Goal: Task Accomplishment & Management: Use online tool/utility

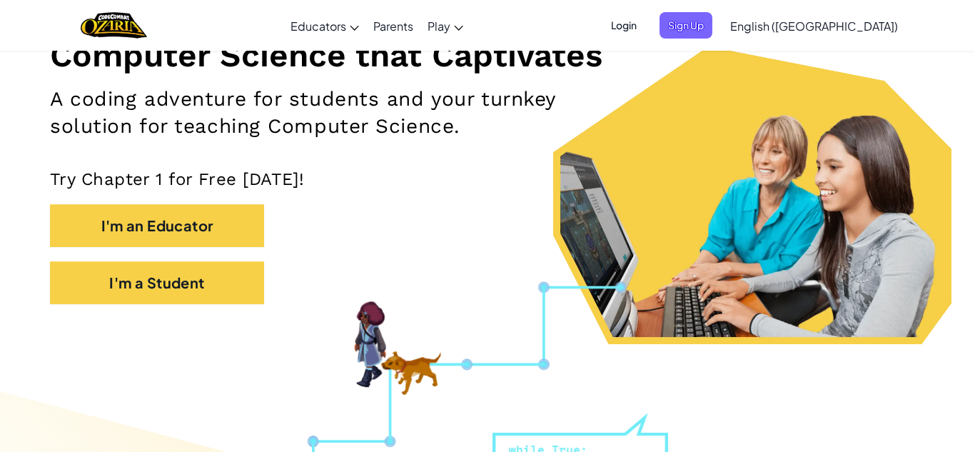
scroll to position [126, 0]
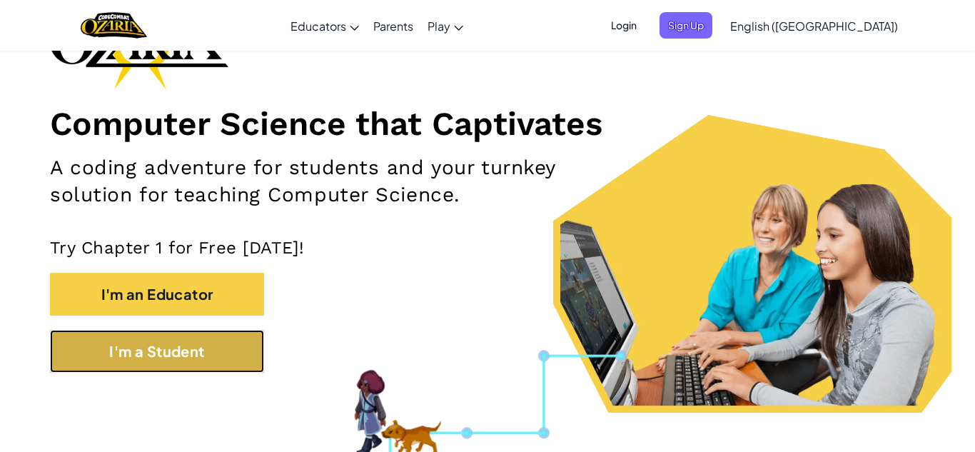
click at [203, 355] on button "I'm a Student" at bounding box center [157, 351] width 214 height 43
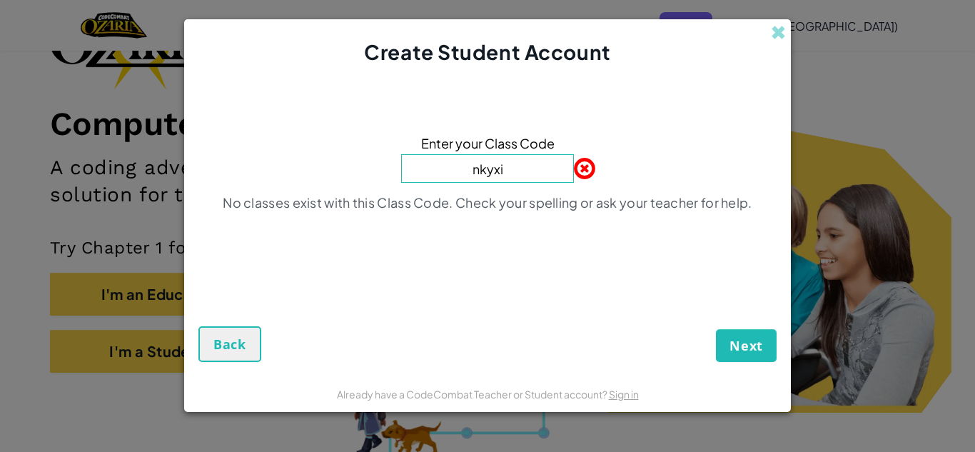
type input "nkyxi"
click at [716, 329] on button "Next" at bounding box center [746, 345] width 61 height 33
click at [751, 346] on span "Next" at bounding box center [747, 345] width 34 height 17
drag, startPoint x: 521, startPoint y: 173, endPoint x: 316, endPoint y: 261, distance: 222.9
click at [316, 261] on div "Enter your Class Code nkyxi No classes exist with this Class Code. Check your s…" at bounding box center [487, 177] width 578 height 193
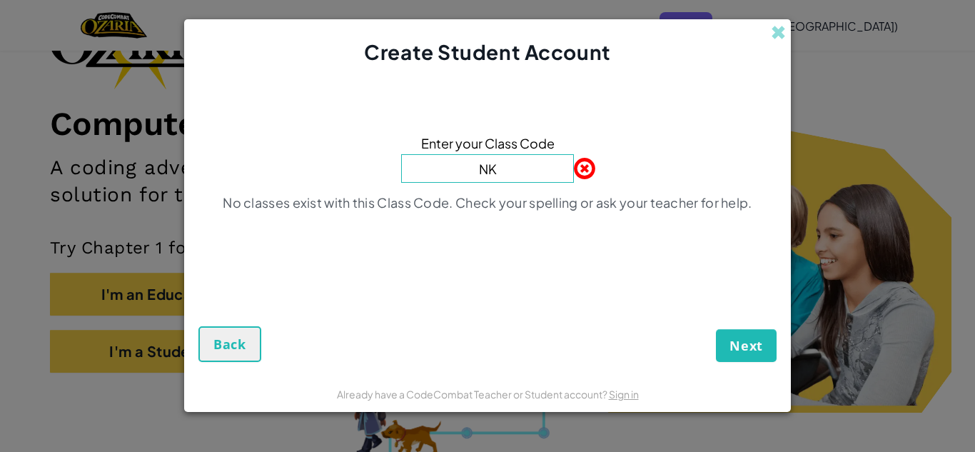
type input "N"
type input "NKYXI"
click at [729, 347] on button "Next" at bounding box center [746, 345] width 61 height 33
drag, startPoint x: 727, startPoint y: 340, endPoint x: 647, endPoint y: 316, distance: 83.3
click at [717, 340] on button "Next" at bounding box center [746, 345] width 61 height 33
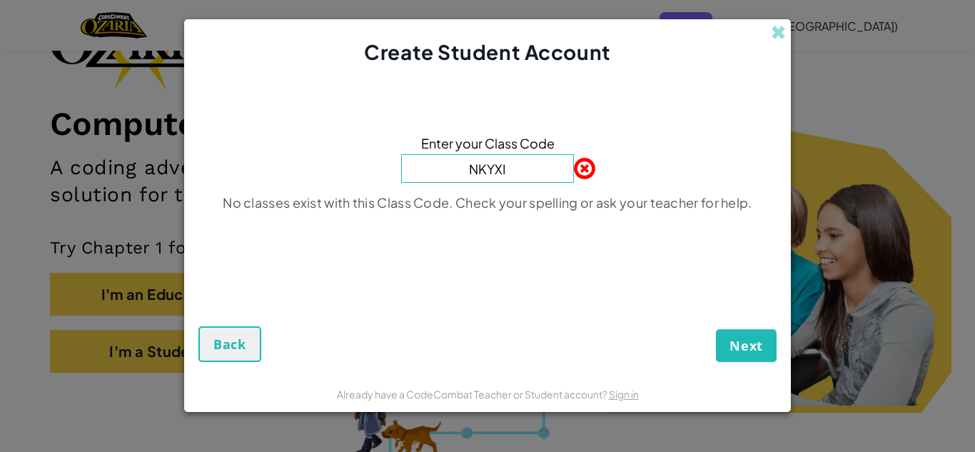
click at [574, 166] on span at bounding box center [574, 168] width 0 height 29
drag, startPoint x: 539, startPoint y: 180, endPoint x: 266, endPoint y: 188, distance: 273.5
click at [266, 188] on div "Enter your Class Code NKYXI No classes exist with this Class Code. Check your s…" at bounding box center [487, 177] width 578 height 193
click at [236, 348] on span "Back" at bounding box center [229, 344] width 33 height 17
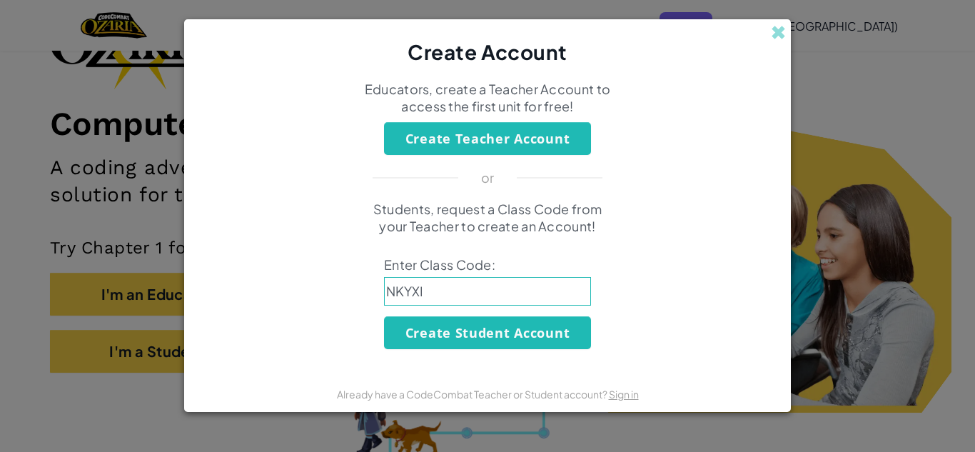
drag, startPoint x: 192, startPoint y: 315, endPoint x: 274, endPoint y: 286, distance: 87.2
click at [219, 307] on form "Educators, create a Teacher Account to access the first unit for free! Create T…" at bounding box center [487, 221] width 607 height 310
click at [785, 29] on span at bounding box center [778, 32] width 15 height 15
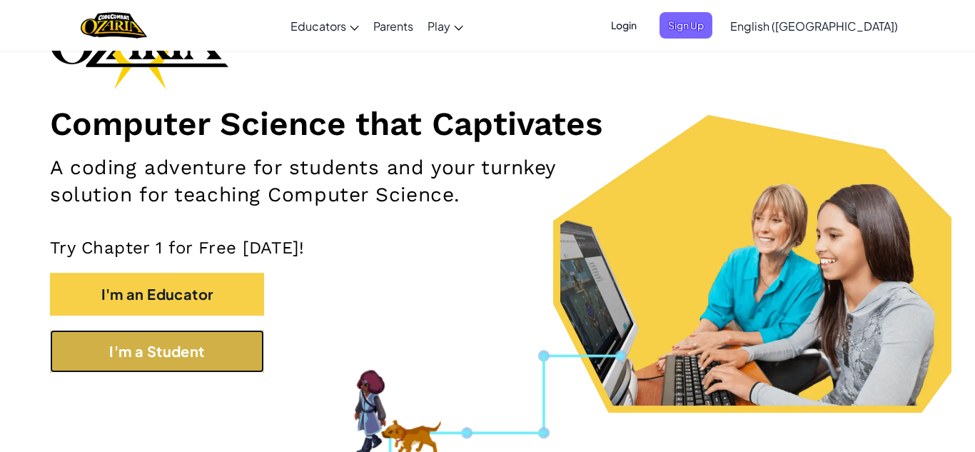
click at [228, 352] on button "I'm a Student" at bounding box center [157, 351] width 214 height 43
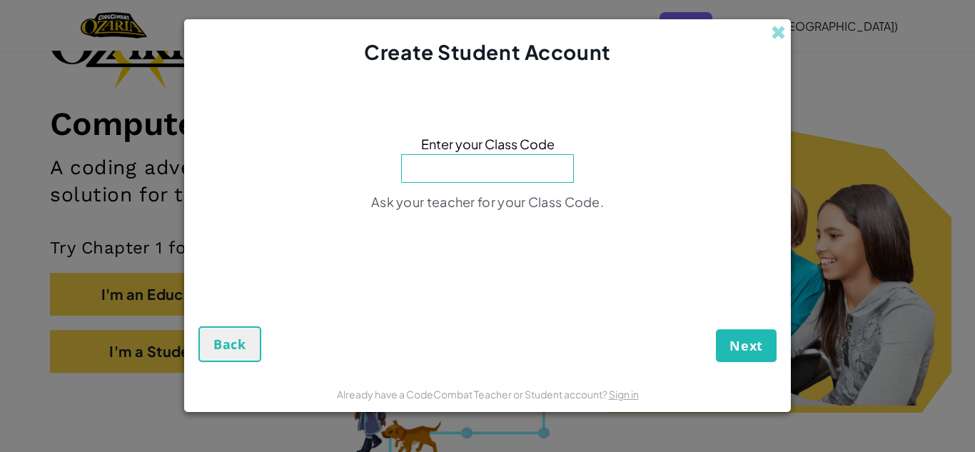
drag, startPoint x: 497, startPoint y: 185, endPoint x: 497, endPoint y: 173, distance: 12.1
click at [497, 182] on div "Enter your Class Code Ask your teacher for your Class Code." at bounding box center [487, 177] width 578 height 193
click at [497, 173] on input at bounding box center [487, 168] width 173 height 29
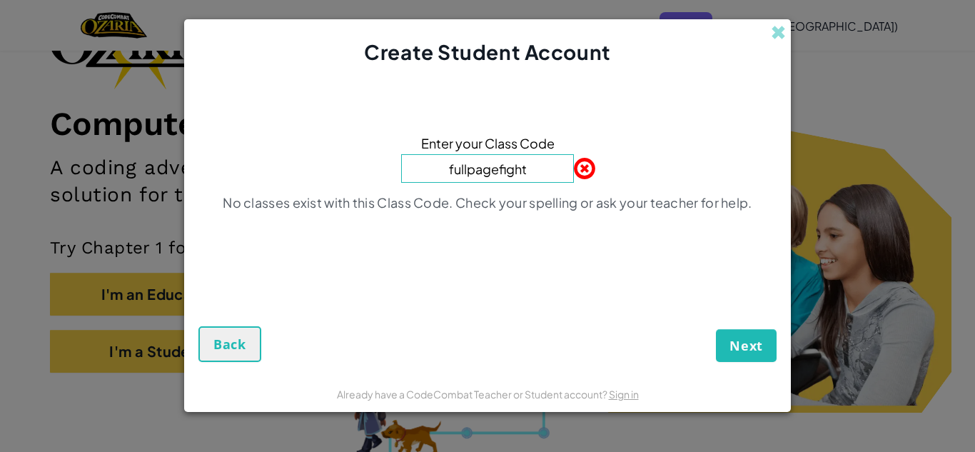
type input "fullpagefight"
click at [716, 329] on button "Next" at bounding box center [746, 345] width 61 height 33
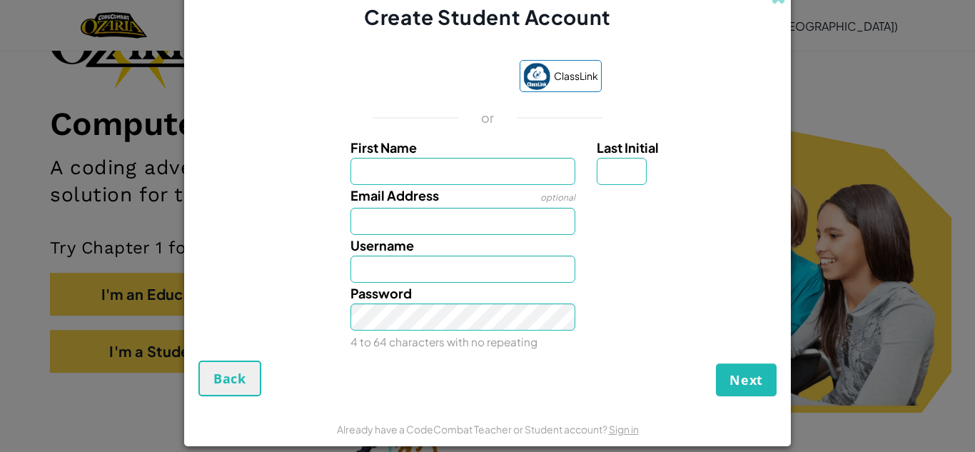
click at [501, 163] on input "First Name" at bounding box center [464, 171] width 226 height 27
click at [404, 166] on input "First Name" at bounding box center [464, 171] width 226 height 27
type input "Logan"
drag, startPoint x: 641, startPoint y: 180, endPoint x: 628, endPoint y: 184, distance: 13.5
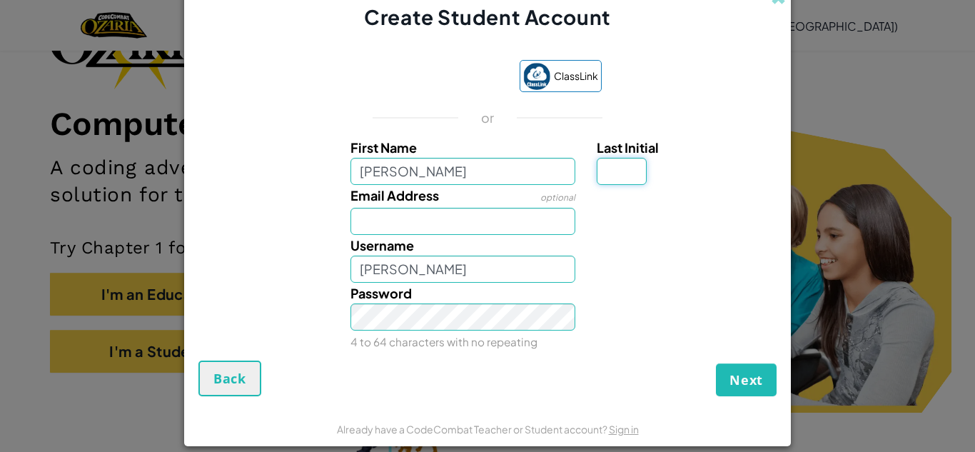
click at [639, 182] on input "Last Initial" at bounding box center [622, 171] width 50 height 27
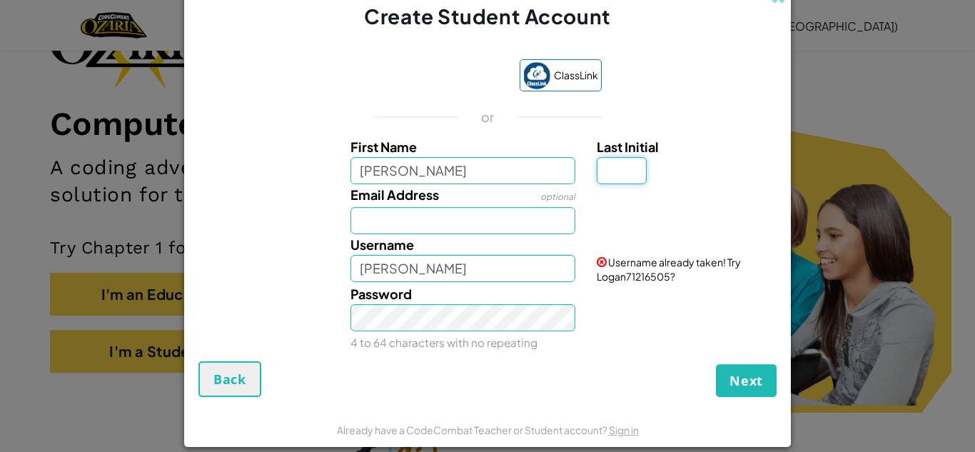
type input "H"
type input "L"
type input "H"
type input "LoganH"
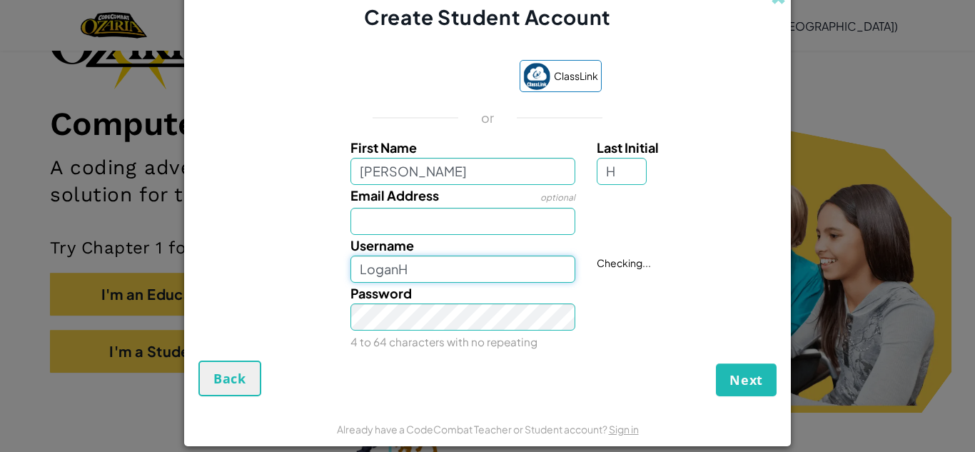
click at [448, 277] on input "LoganH" at bounding box center [464, 269] width 226 height 27
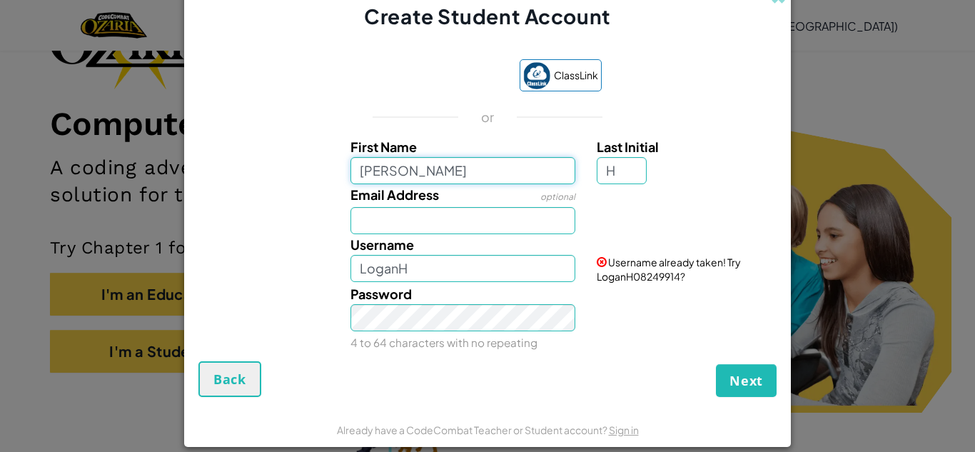
click at [438, 181] on input "Logan" at bounding box center [464, 170] width 226 height 27
type input "Logansiu"
type input "LogansiuH"
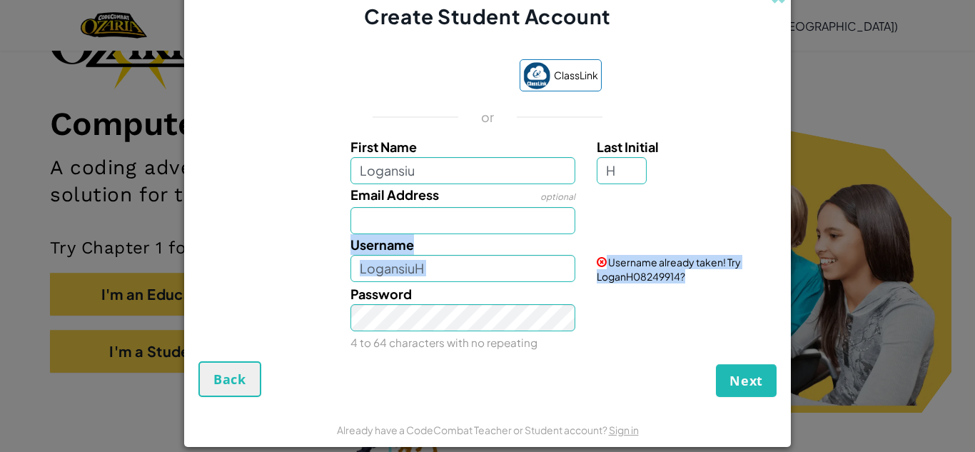
drag, startPoint x: 233, startPoint y: 281, endPoint x: 269, endPoint y: 257, distance: 42.8
click at [238, 277] on div "First Name Logansiu Last Initial H Email Address optional Username LogansiuH Us…" at bounding box center [487, 241] width 571 height 211
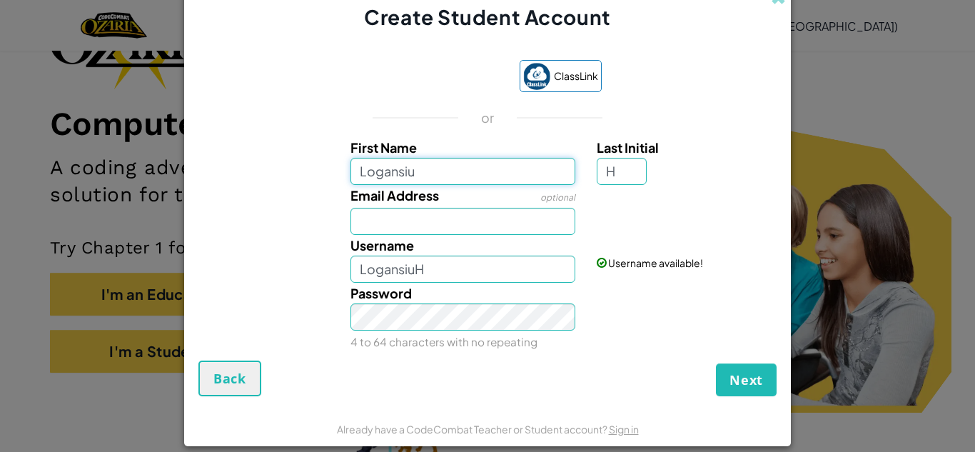
drag, startPoint x: 425, startPoint y: 168, endPoint x: 400, endPoint y: 177, distance: 26.4
click at [400, 177] on input "Logansiu" at bounding box center [464, 171] width 226 height 27
type input "Logan"
type input "LoganH"
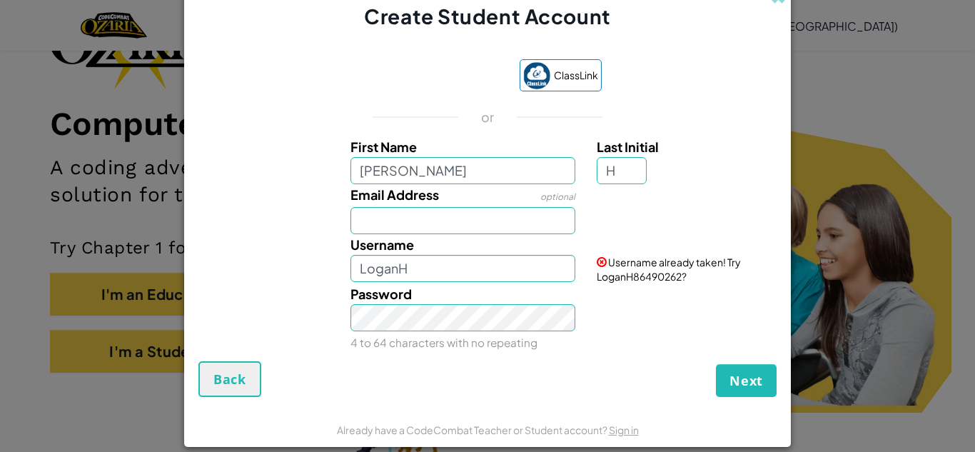
click at [211, 153] on div "First Name Logan Last Initial H" at bounding box center [487, 160] width 592 height 48
click at [416, 215] on input "Email Address" at bounding box center [464, 220] width 226 height 27
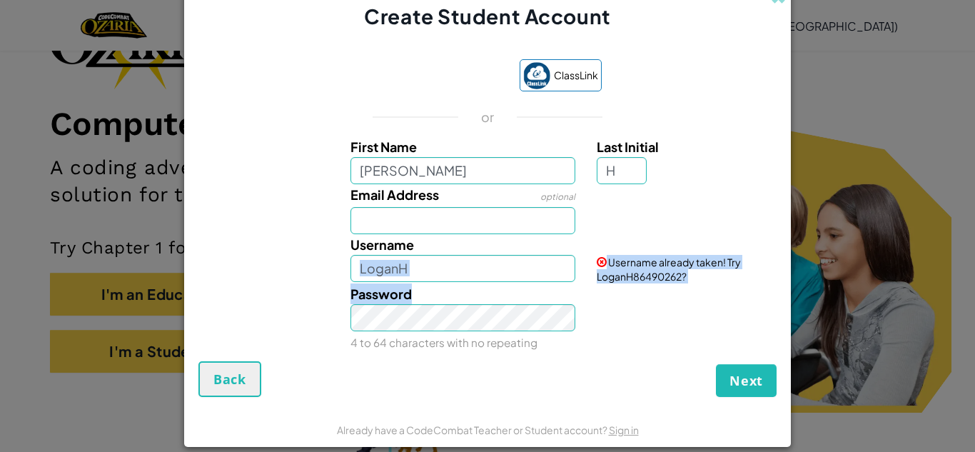
click at [447, 281] on div "First Name Logan Last Initial H Email Address optional Username LoganH Username…" at bounding box center [487, 241] width 571 height 211
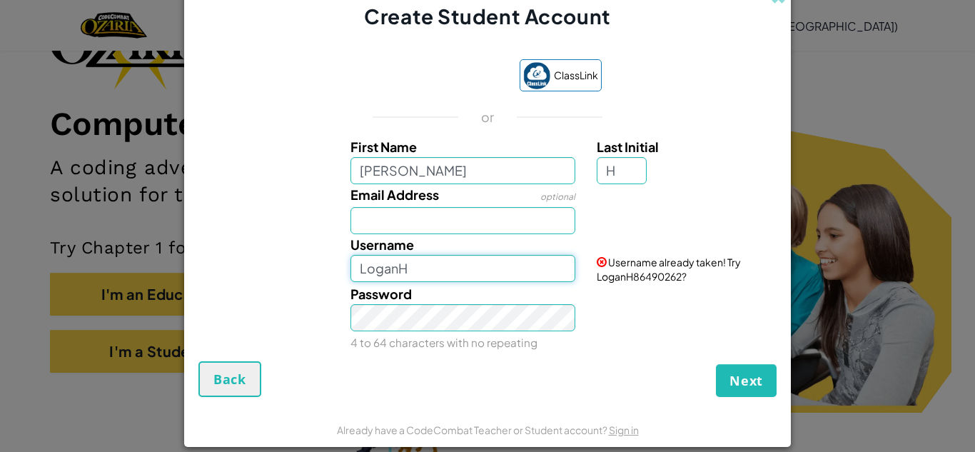
drag, startPoint x: 438, startPoint y: 261, endPoint x: 254, endPoint y: 306, distance: 189.6
click at [254, 306] on div "First Name Logan Last Initial H Email Address optional Username LoganH Username…" at bounding box center [487, 241] width 571 height 211
type input "844226"
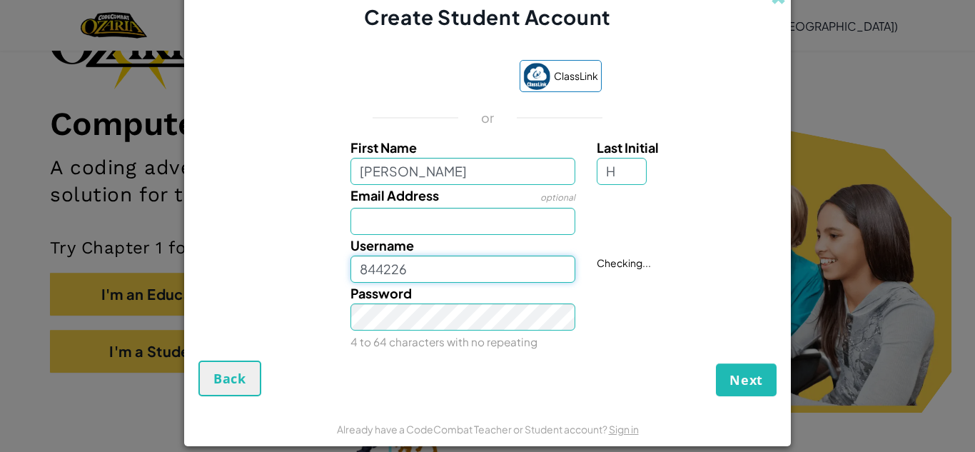
drag, startPoint x: 457, startPoint y: 281, endPoint x: 424, endPoint y: 266, distance: 36.1
click at [428, 268] on div "Username 844226 Checking..." at bounding box center [487, 259] width 592 height 48
drag, startPoint x: 423, startPoint y: 266, endPoint x: 184, endPoint y: 300, distance: 241.6
click at [184, 300] on form "ClassLink or First Name Logan Last Initial H Email Address optional Username 84…" at bounding box center [487, 220] width 607 height 379
type input "Logan.H14"
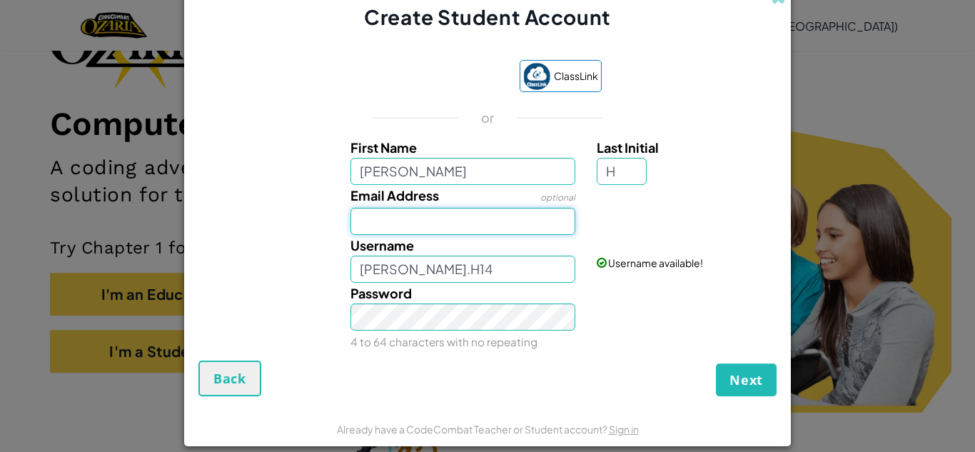
click at [418, 211] on input "Email Address" at bounding box center [464, 221] width 226 height 27
type input "Houstan"
click at [400, 226] on input "Houstan" at bounding box center [464, 221] width 226 height 27
click at [373, 224] on input "Houstan" at bounding box center [464, 221] width 226 height 27
click at [406, 224] on input "Houstan" at bounding box center [464, 221] width 226 height 27
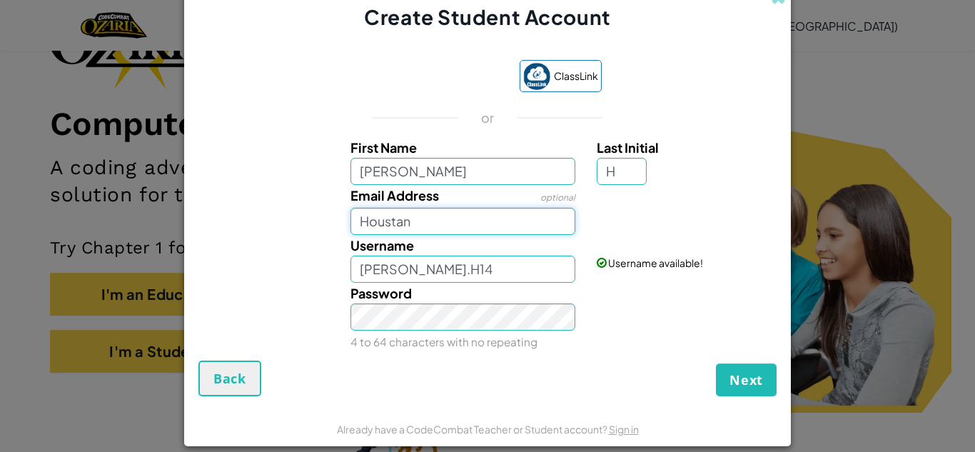
drag, startPoint x: 427, startPoint y: 220, endPoint x: 300, endPoint y: 248, distance: 130.1
click at [300, 248] on div "First Name Logan Last Initial H Email Address optional Houstan Username Logan.H…" at bounding box center [487, 242] width 571 height 210
click at [762, 370] on button "Next" at bounding box center [746, 379] width 61 height 33
click at [359, 218] on input "Houstonhuaxia8" at bounding box center [464, 221] width 226 height 27
click at [782, 385] on form "ClassLink or First Name Logan Last Initial H Email Address optional @Houstonhua…" at bounding box center [487, 220] width 607 height 379
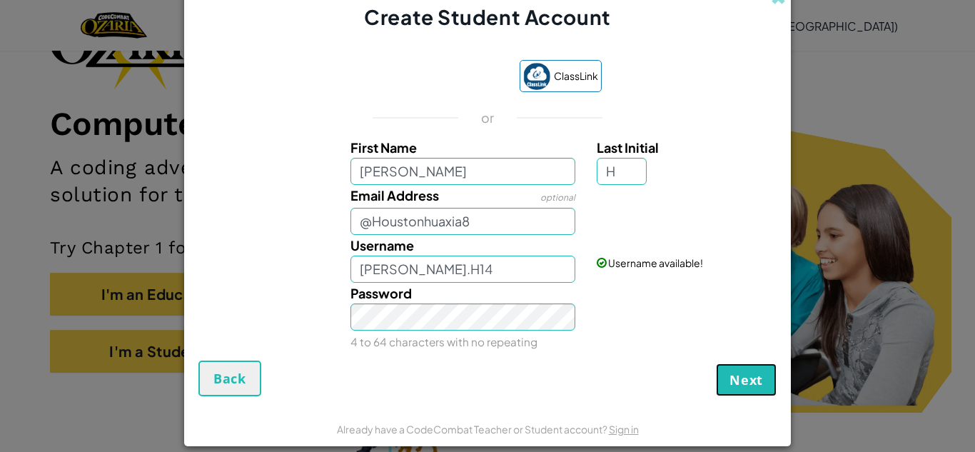
click at [731, 375] on span "Next" at bounding box center [747, 379] width 34 height 17
click at [738, 375] on span "Next" at bounding box center [747, 379] width 34 height 17
click at [704, 321] on div "Password 4 to 64 characters with no repeating" at bounding box center [487, 317] width 592 height 69
drag, startPoint x: 763, startPoint y: 379, endPoint x: 649, endPoint y: 373, distance: 114.4
click at [762, 379] on button "Next" at bounding box center [746, 379] width 61 height 33
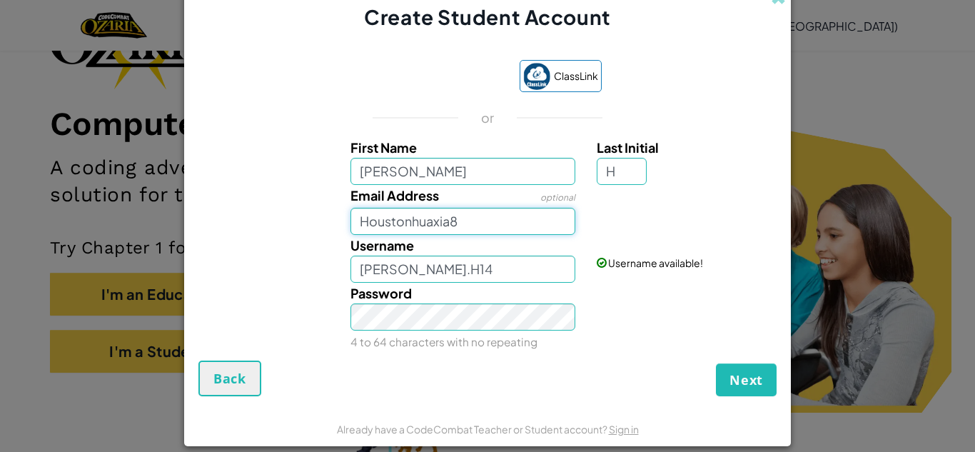
click at [483, 220] on input "Houstonhuaxia8" at bounding box center [464, 221] width 226 height 27
click at [717, 380] on button "Next" at bounding box center [746, 379] width 61 height 33
drag, startPoint x: 739, startPoint y: 383, endPoint x: 560, endPoint y: 338, distance: 184.9
click at [727, 378] on button "Next" at bounding box center [746, 379] width 61 height 33
drag, startPoint x: 489, startPoint y: 211, endPoint x: 455, endPoint y: 243, distance: 46.4
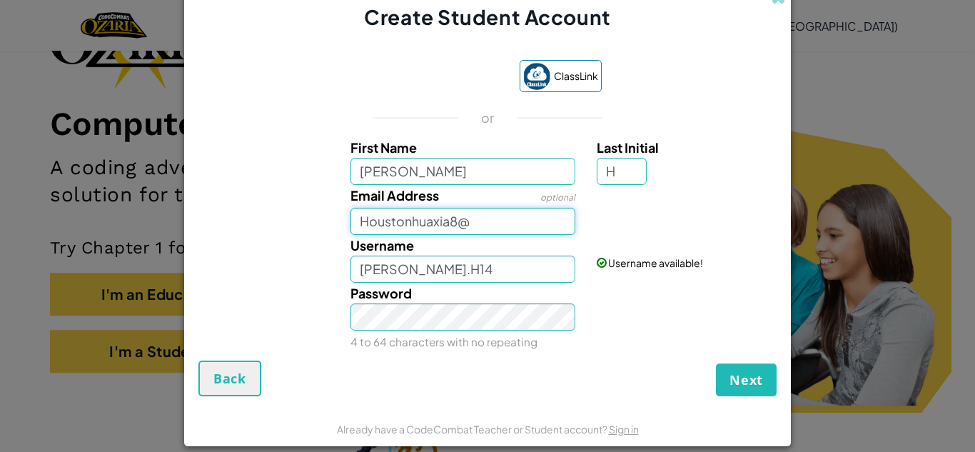
click at [455, 243] on div "First Name Logan Last Initial H Email Address optional Houstonhuaxia8@ Username…" at bounding box center [487, 242] width 571 height 210
click at [355, 235] on label "Username" at bounding box center [383, 245] width 64 height 21
click at [355, 256] on input "Logan.H14" at bounding box center [464, 269] width 226 height 27
click at [357, 223] on input "Houstonhuaxia8" at bounding box center [464, 221] width 226 height 27
type input "@Houstonhuaxia8"
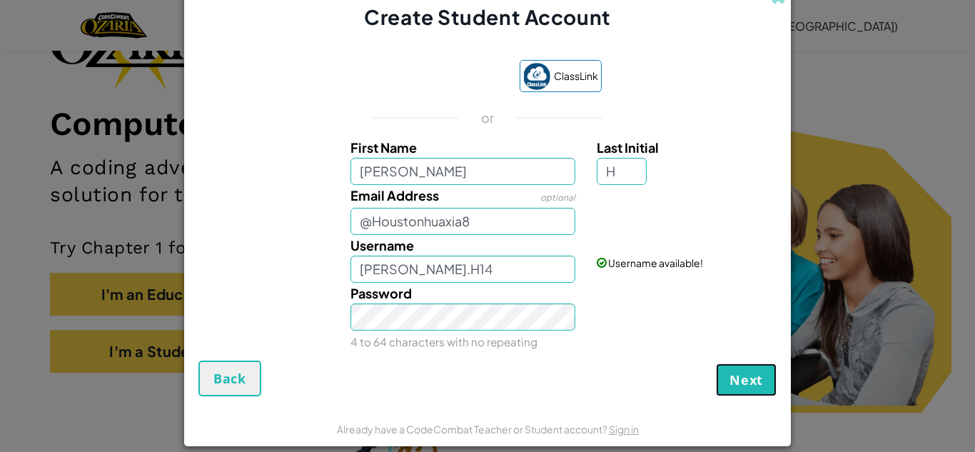
click at [726, 378] on button "Next" at bounding box center [746, 379] width 61 height 33
click at [729, 376] on button "Next" at bounding box center [746, 379] width 61 height 33
click at [496, 216] on input "@Houstonhuaxia8" at bounding box center [464, 221] width 226 height 27
click at [647, 271] on div "Username Logan.H14 Username available!" at bounding box center [487, 259] width 592 height 48
drag, startPoint x: 714, startPoint y: 288, endPoint x: 713, endPoint y: 321, distance: 32.1
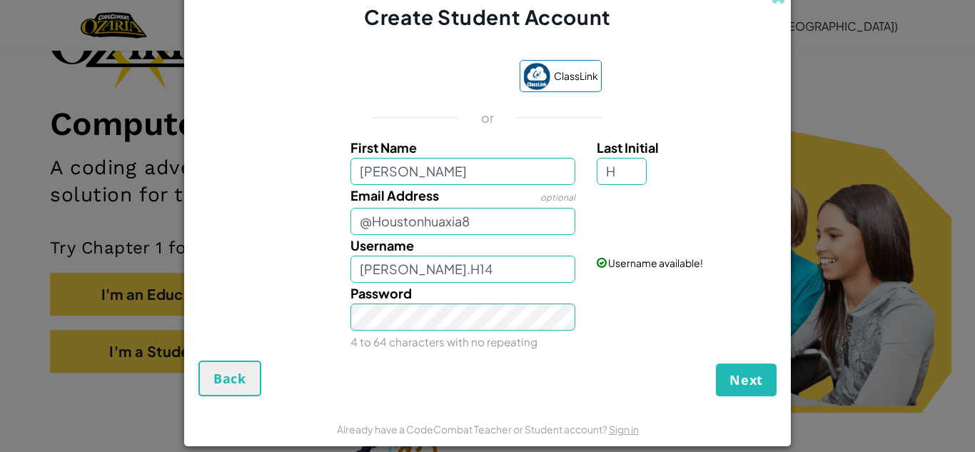
click at [715, 306] on div "Password 4 to 64 characters with no repeating" at bounding box center [487, 317] width 592 height 69
drag, startPoint x: 734, startPoint y: 398, endPoint x: 734, endPoint y: 385, distance: 12.8
click at [734, 397] on form "ClassLink or First Name Logan Last Initial H Email Address optional @Houstonhua…" at bounding box center [487, 220] width 607 height 379
click at [734, 383] on span "Next" at bounding box center [747, 379] width 34 height 17
drag, startPoint x: 487, startPoint y: 216, endPoint x: 198, endPoint y: 218, distance: 288.4
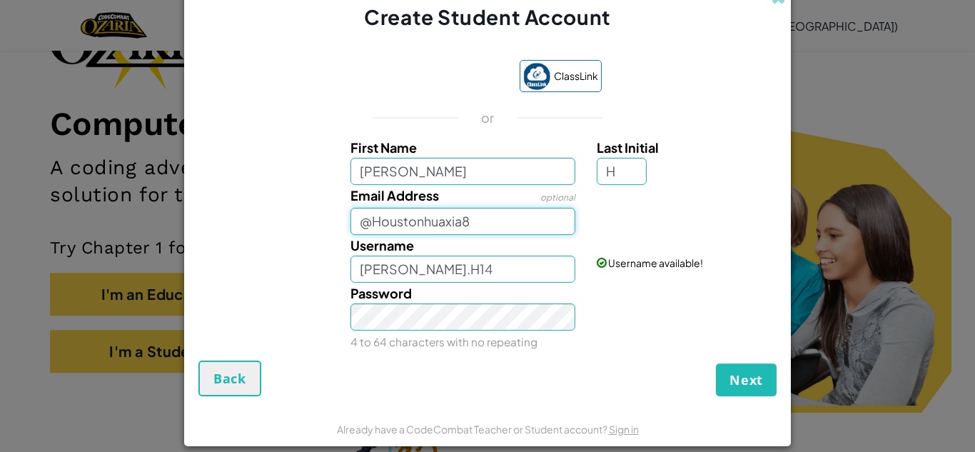
click at [199, 218] on div "Email Address optional @Houstonhuaxia8" at bounding box center [487, 210] width 592 height 50
click at [409, 218] on input "Email Address" at bounding box center [464, 221] width 226 height 27
type input "houstonhuaxia11@gmail.com"
click at [437, 259] on input "Logan.H14" at bounding box center [464, 269] width 226 height 27
click at [731, 378] on span "Next" at bounding box center [747, 379] width 34 height 17
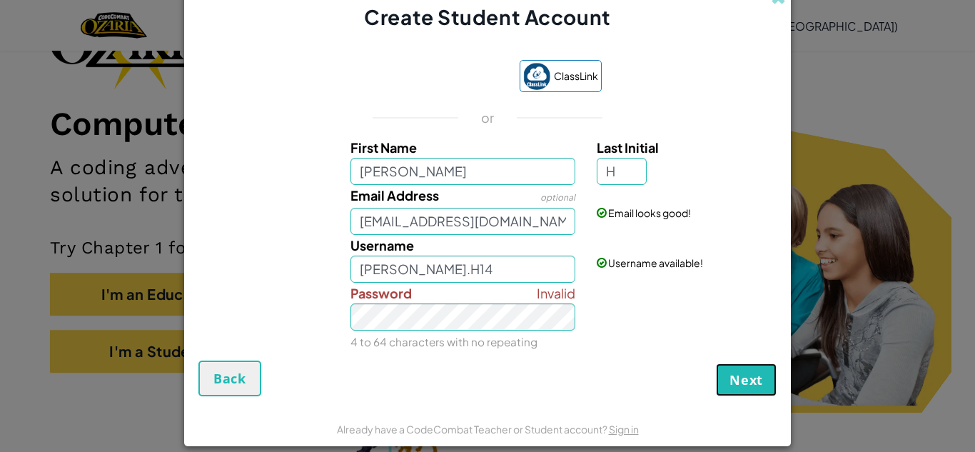
click at [769, 385] on button "Next" at bounding box center [746, 379] width 61 height 33
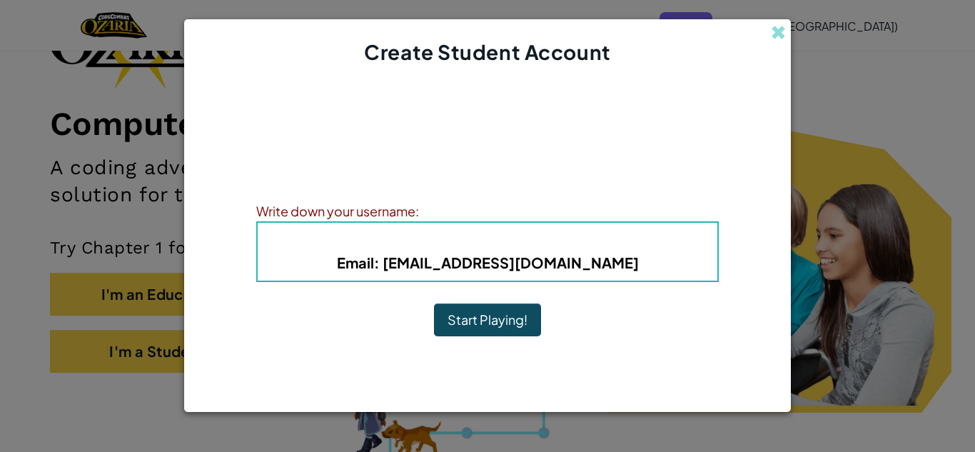
drag, startPoint x: 448, startPoint y: 313, endPoint x: 425, endPoint y: 303, distance: 25.3
click at [444, 311] on button "Start Playing!" at bounding box center [487, 319] width 107 height 33
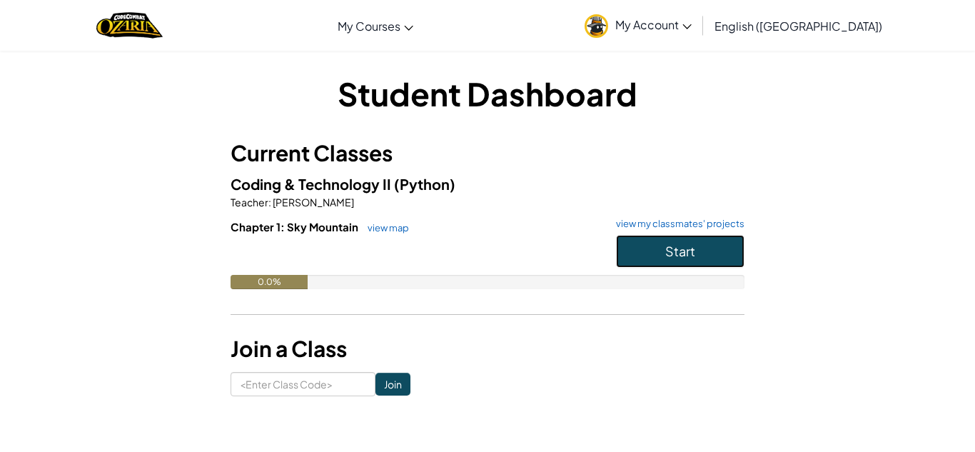
click at [662, 260] on button "Start" at bounding box center [680, 251] width 128 height 33
click at [659, 256] on button "Start" at bounding box center [680, 251] width 128 height 33
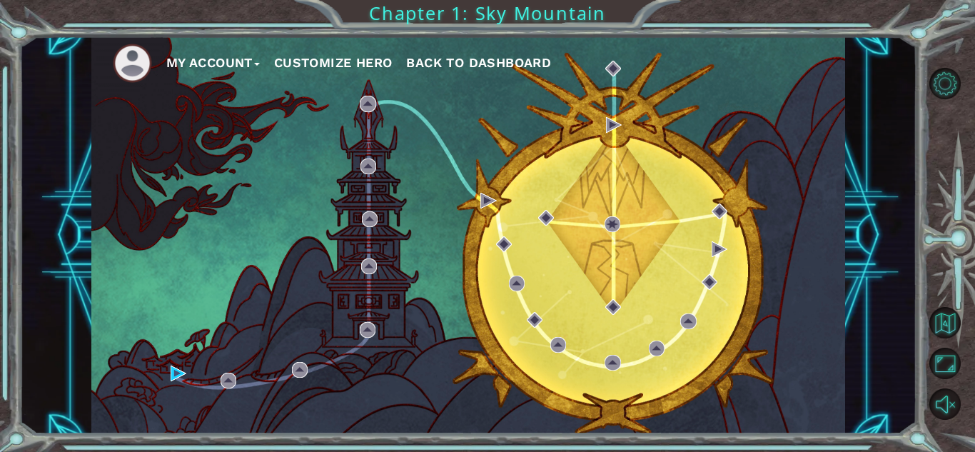
click at [331, 54] on button "Customize Hero" at bounding box center [333, 62] width 118 height 21
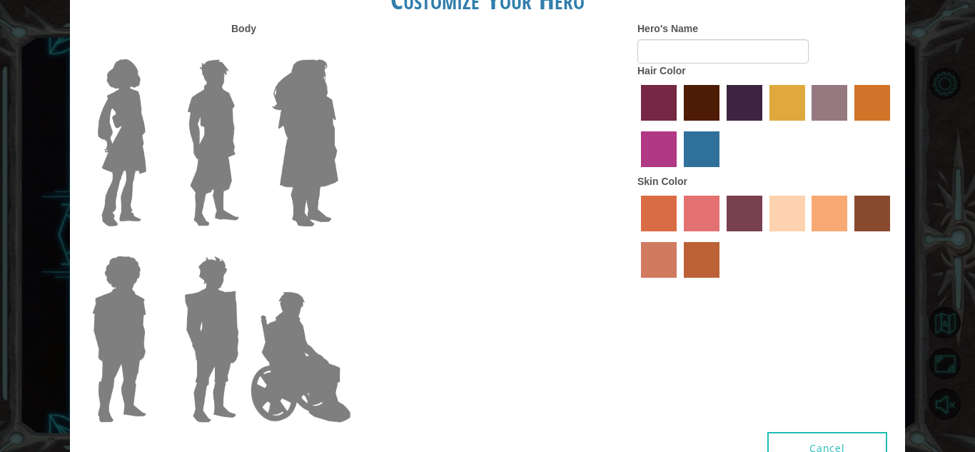
click at [301, 337] on img at bounding box center [301, 357] width 112 height 143
click at [338, 246] on input "Hero Jamie" at bounding box center [338, 246] width 0 height 0
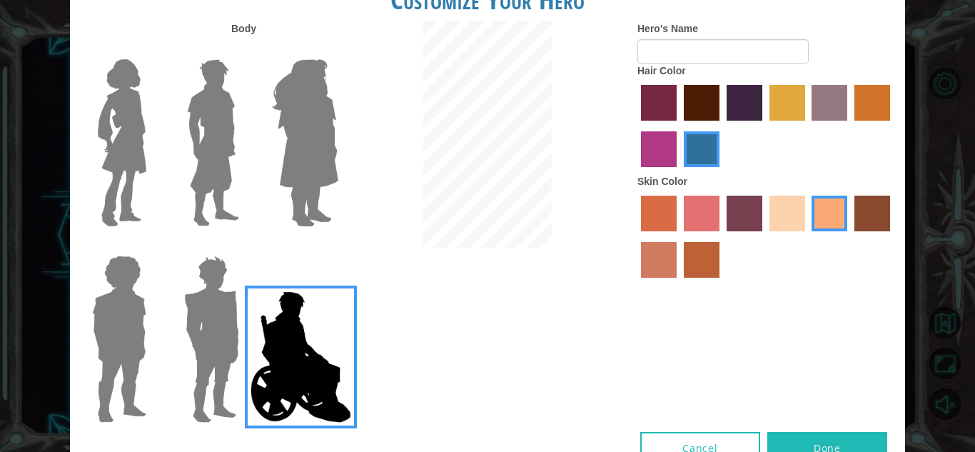
click at [213, 136] on img at bounding box center [213, 143] width 64 height 178
click at [245, 50] on input "Hero Lars" at bounding box center [245, 50] width 0 height 0
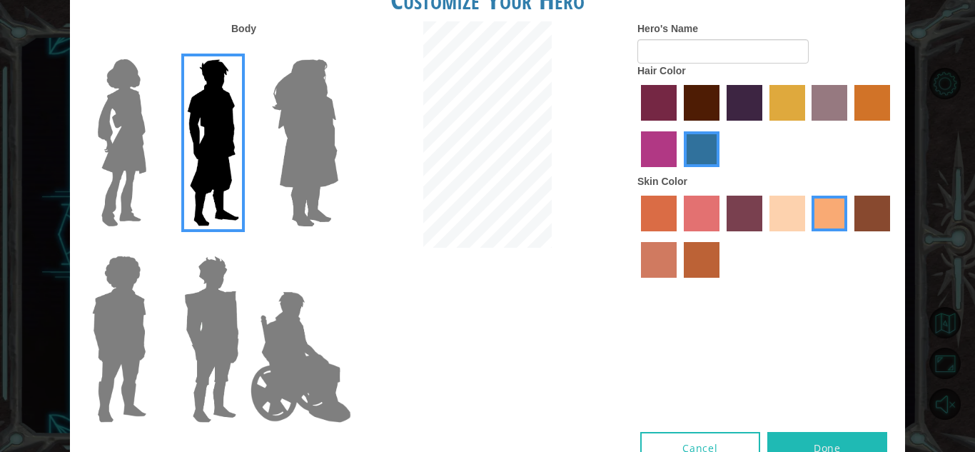
click at [288, 143] on img at bounding box center [305, 143] width 78 height 178
click at [338, 50] on input "Hero Amethyst" at bounding box center [338, 50] width 0 height 0
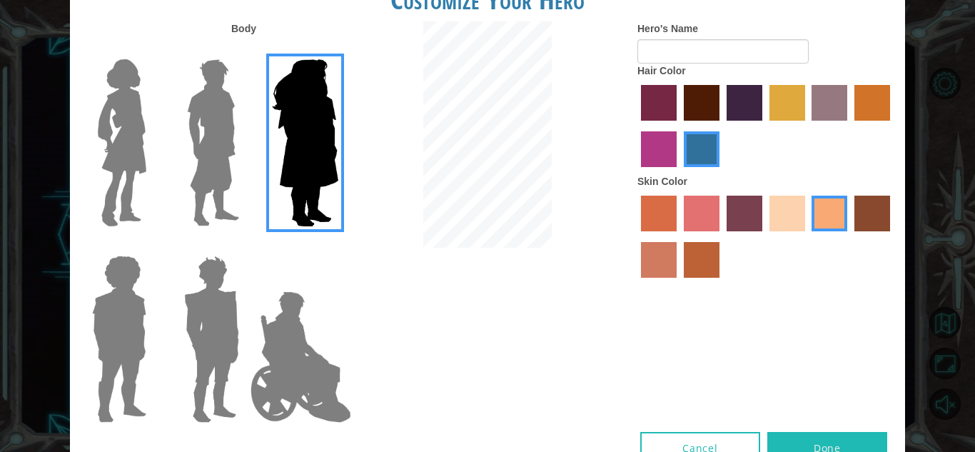
click at [126, 132] on img at bounding box center [122, 143] width 60 height 178
click at [152, 50] on input "Hero Connie" at bounding box center [152, 50] width 0 height 0
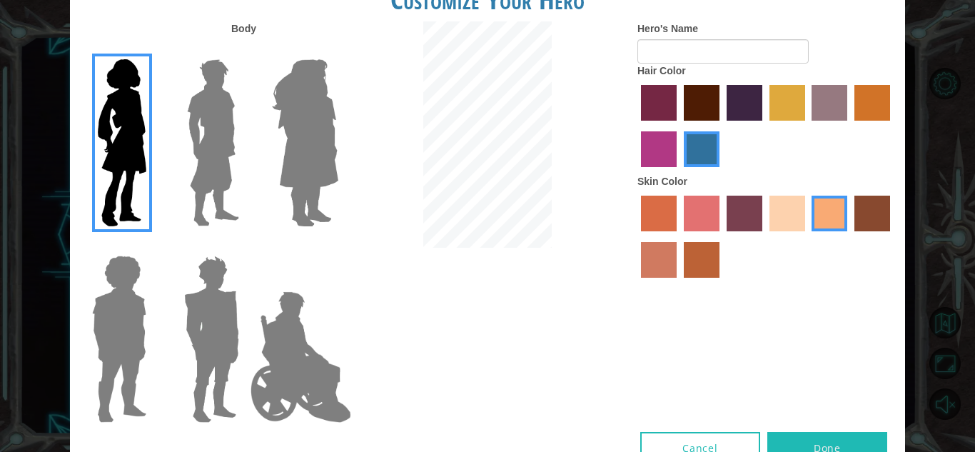
click at [658, 197] on label "sorbus skin color" at bounding box center [659, 214] width 36 height 36
click at [636, 236] on input "sorbus skin color" at bounding box center [636, 236] width 0 height 0
click at [706, 243] on label "smoke tree skin color" at bounding box center [702, 260] width 36 height 36
click at [679, 283] on input "smoke tree skin color" at bounding box center [679, 283] width 0 height 0
click at [708, 206] on label "froly skin color" at bounding box center [702, 214] width 36 height 36
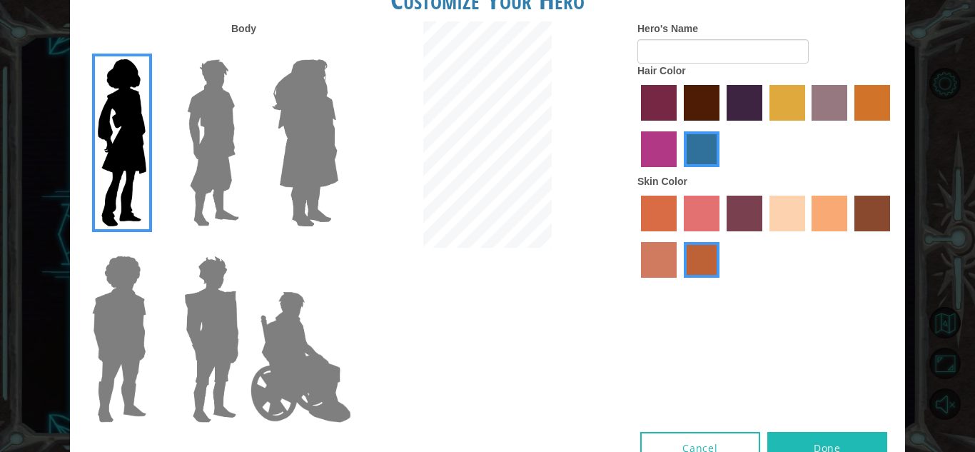
click at [679, 236] on input "froly skin color" at bounding box center [679, 236] width 0 height 0
click at [641, 246] on label "burning sand skin color" at bounding box center [659, 260] width 36 height 36
click at [892, 236] on input "burning sand skin color" at bounding box center [892, 236] width 0 height 0
click at [781, 216] on label "sandy beach skin color" at bounding box center [788, 214] width 36 height 36
click at [765, 236] on input "sandy beach skin color" at bounding box center [765, 236] width 0 height 0
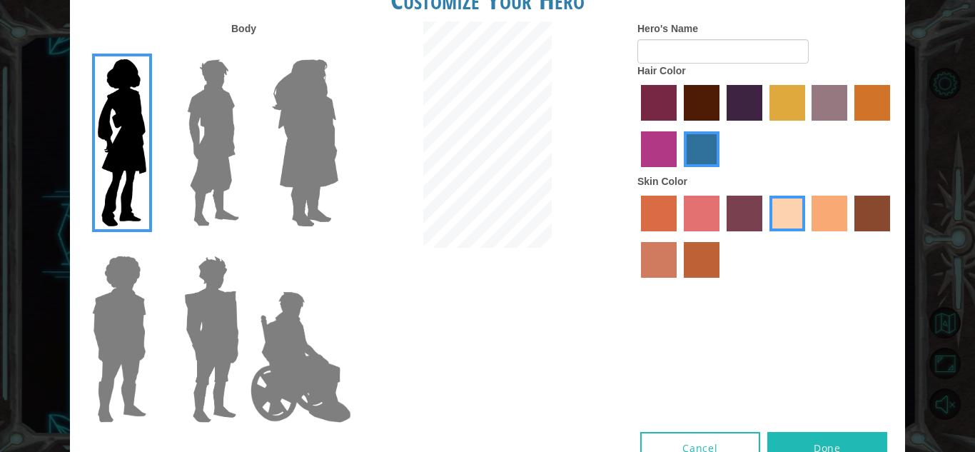
click at [845, 219] on label "tacao skin color" at bounding box center [830, 214] width 36 height 36
click at [807, 236] on input "tacao skin color" at bounding box center [807, 236] width 0 height 0
click at [789, 218] on label "sandy beach skin color" at bounding box center [788, 214] width 36 height 36
click at [765, 236] on input "sandy beach skin color" at bounding box center [765, 236] width 0 height 0
click at [832, 93] on label "bazaar hair color" at bounding box center [830, 103] width 36 height 36
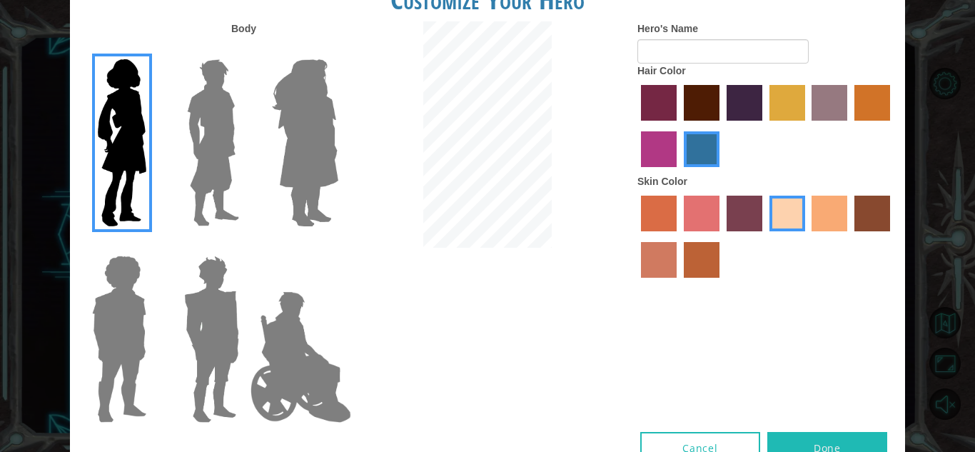
click at [807, 126] on input "bazaar hair color" at bounding box center [807, 126] width 0 height 0
click at [884, 104] on label "gold drop hair color" at bounding box center [872, 103] width 36 height 36
click at [849, 126] on input "gold drop hair color" at bounding box center [849, 126] width 0 height 0
click at [226, 114] on img at bounding box center [213, 143] width 64 height 178
click at [245, 50] on input "Hero Lars" at bounding box center [245, 50] width 0 height 0
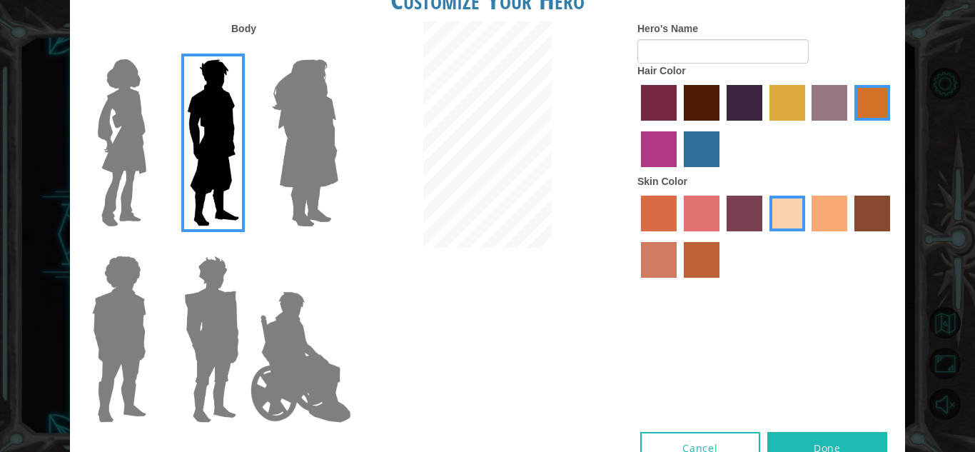
click at [205, 351] on img at bounding box center [211, 339] width 66 height 178
click at [245, 246] on input "Hero Garnet" at bounding box center [245, 246] width 0 height 0
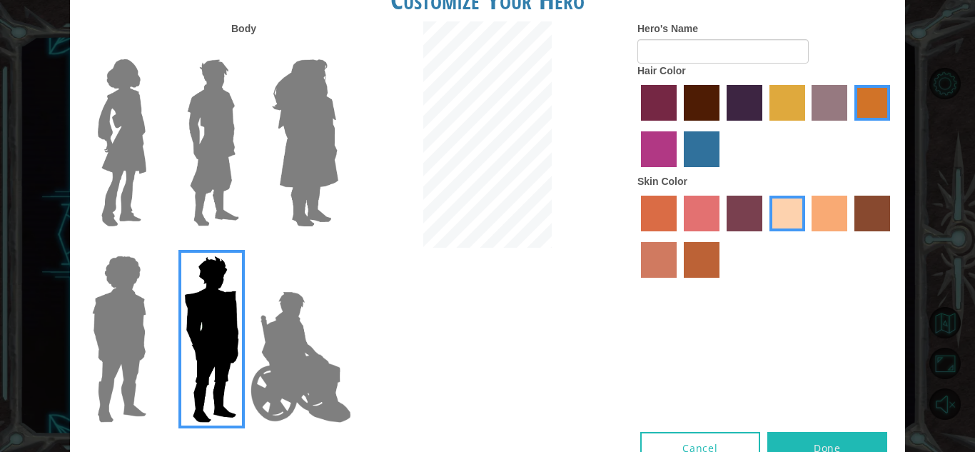
click at [122, 318] on img at bounding box center [119, 339] width 66 height 178
click at [152, 246] on input "Hero Steven" at bounding box center [152, 246] width 0 height 0
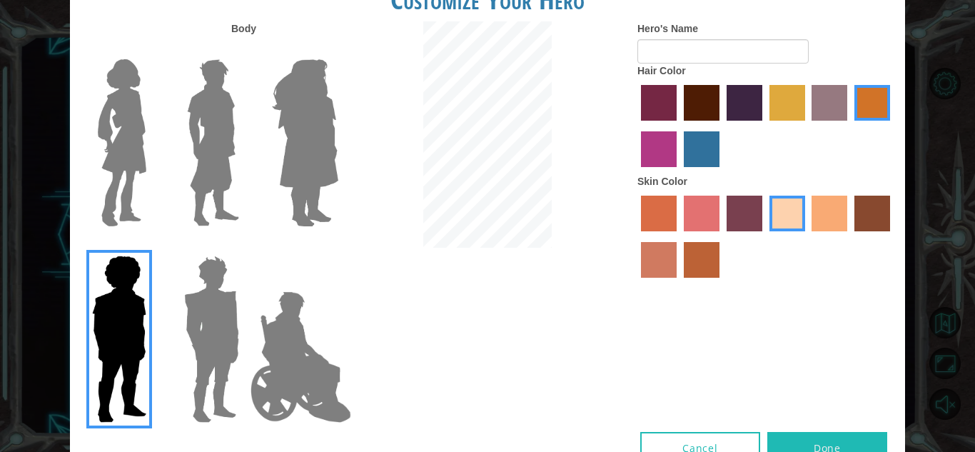
click at [296, 373] on img at bounding box center [301, 357] width 112 height 143
click at [338, 246] on input "Hero Jamie" at bounding box center [338, 246] width 0 height 0
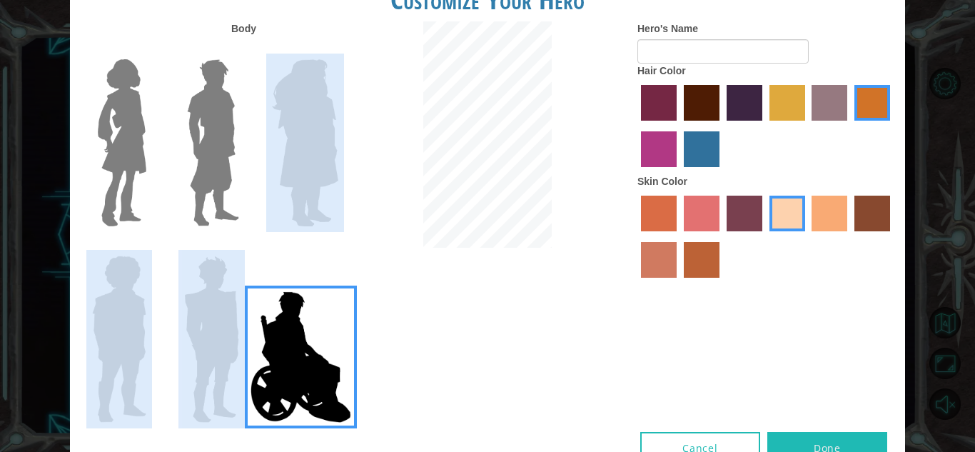
drag, startPoint x: 317, startPoint y: 242, endPoint x: 318, endPoint y: 198, distance: 43.6
click at [318, 201] on div at bounding box center [209, 235] width 278 height 393
click at [319, 177] on img at bounding box center [305, 143] width 78 height 178
click at [338, 50] on input "Hero Amethyst" at bounding box center [338, 50] width 0 height 0
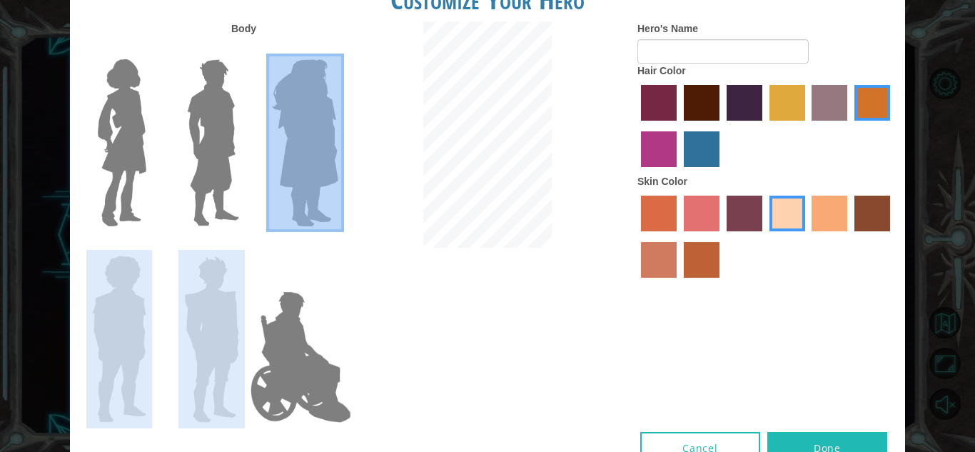
click at [209, 142] on img at bounding box center [213, 143] width 64 height 178
click at [245, 50] on input "Hero Lars" at bounding box center [245, 50] width 0 height 0
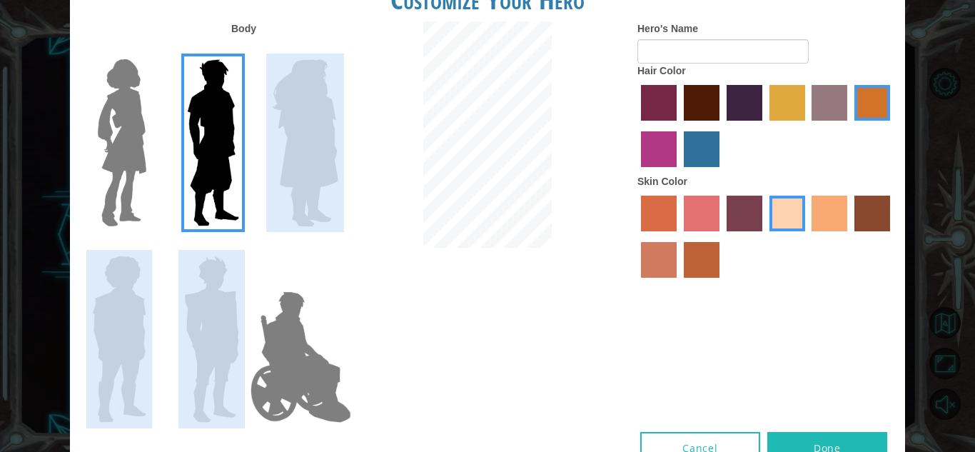
click at [229, 273] on img at bounding box center [211, 339] width 66 height 178
click at [245, 246] on input "Hero Garnet" at bounding box center [245, 246] width 0 height 0
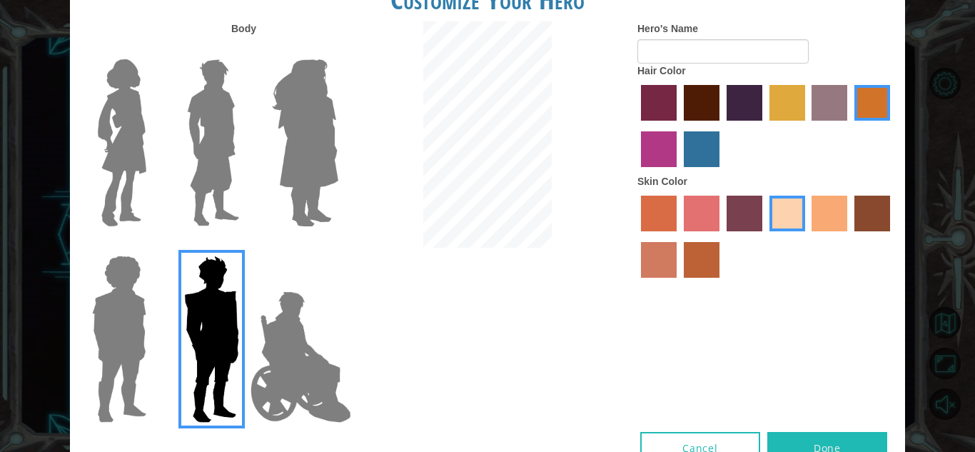
click at [175, 142] on label at bounding box center [208, 143] width 71 height 178
click at [245, 50] on input "Hero Lars" at bounding box center [245, 50] width 0 height 0
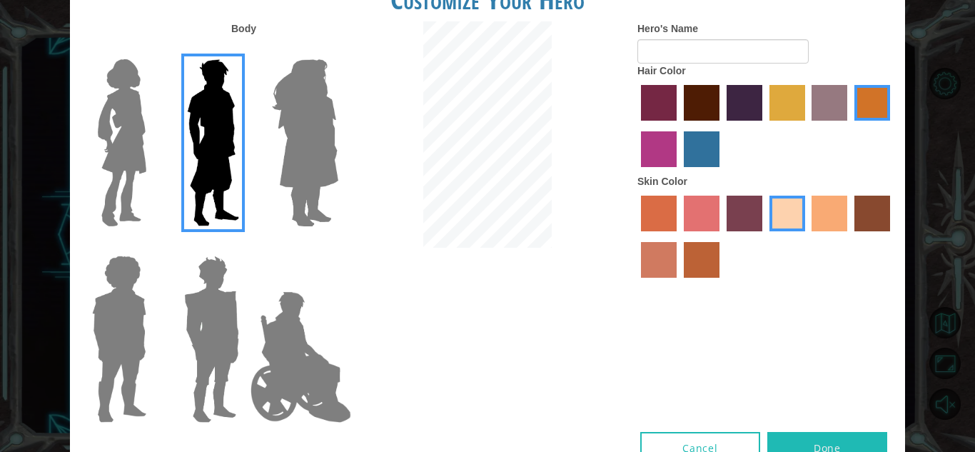
drag, startPoint x: 836, startPoint y: 101, endPoint x: 800, endPoint y: 110, distance: 37.6
click at [807, 108] on div at bounding box center [765, 127] width 257 height 93
click at [782, 110] on label "tulip tree hair color" at bounding box center [788, 103] width 36 height 36
click at [765, 126] on input "tulip tree hair color" at bounding box center [765, 126] width 0 height 0
click at [689, 99] on label "maroon hair color" at bounding box center [702, 103] width 36 height 36
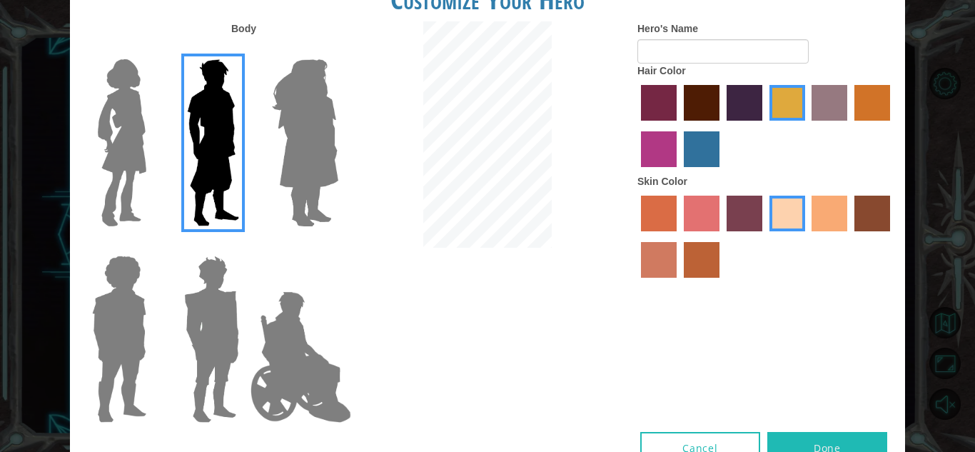
click at [679, 126] on input "maroon hair color" at bounding box center [679, 126] width 0 height 0
click at [759, 105] on label "hot purple hair color" at bounding box center [745, 103] width 36 height 36
click at [722, 126] on input "hot purple hair color" at bounding box center [722, 126] width 0 height 0
click at [785, 106] on label "tulip tree hair color" at bounding box center [788, 103] width 36 height 36
click at [765, 126] on input "tulip tree hair color" at bounding box center [765, 126] width 0 height 0
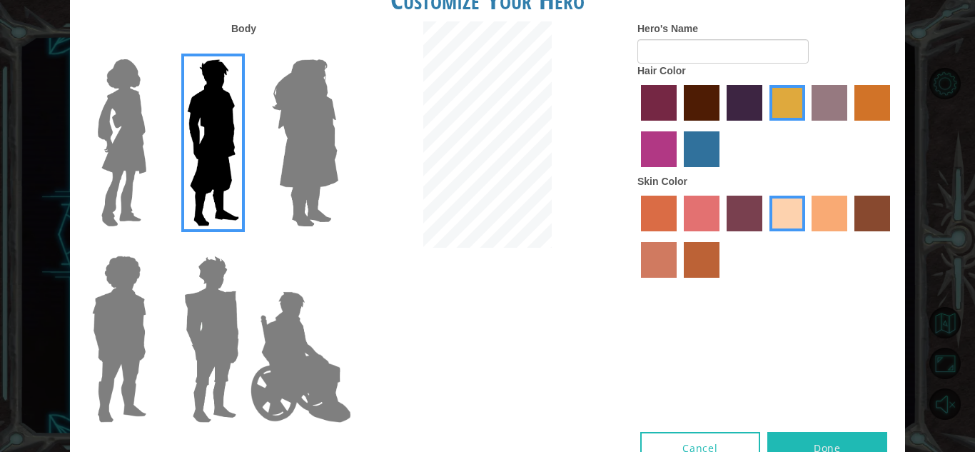
click at [704, 261] on label "smoke tree skin color" at bounding box center [702, 260] width 36 height 36
click at [679, 283] on input "smoke tree skin color" at bounding box center [679, 283] width 0 height 0
click at [832, 218] on label "tacao skin color" at bounding box center [830, 214] width 36 height 36
click at [807, 236] on input "tacao skin color" at bounding box center [807, 236] width 0 height 0
click at [793, 213] on label "sandy beach skin color" at bounding box center [788, 214] width 36 height 36
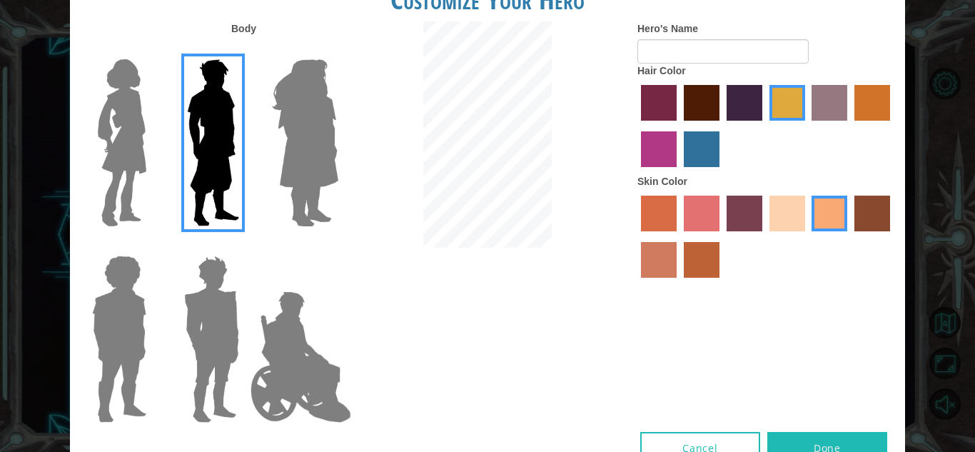
click at [765, 236] on input "sandy beach skin color" at bounding box center [765, 236] width 0 height 0
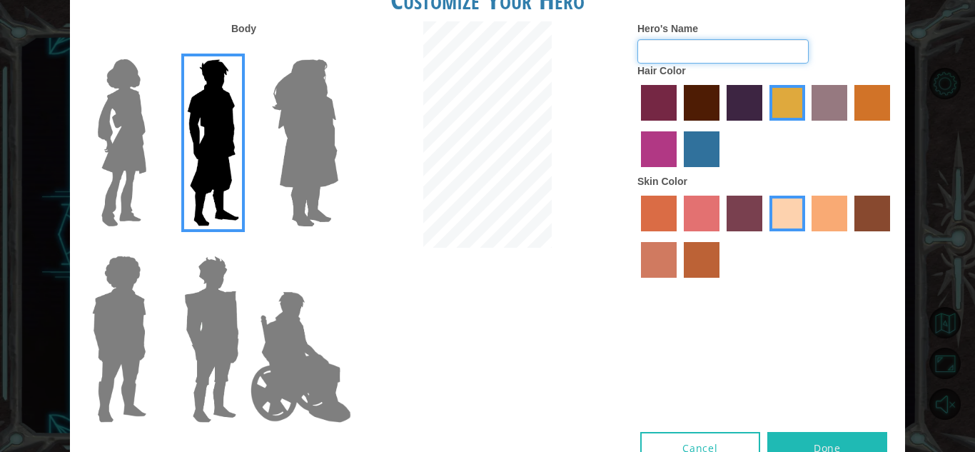
click at [687, 39] on input "Hero's Name" at bounding box center [722, 51] width 171 height 24
type input "[PERSON_NAME]"
click at [816, 433] on button "Done" at bounding box center [827, 448] width 120 height 32
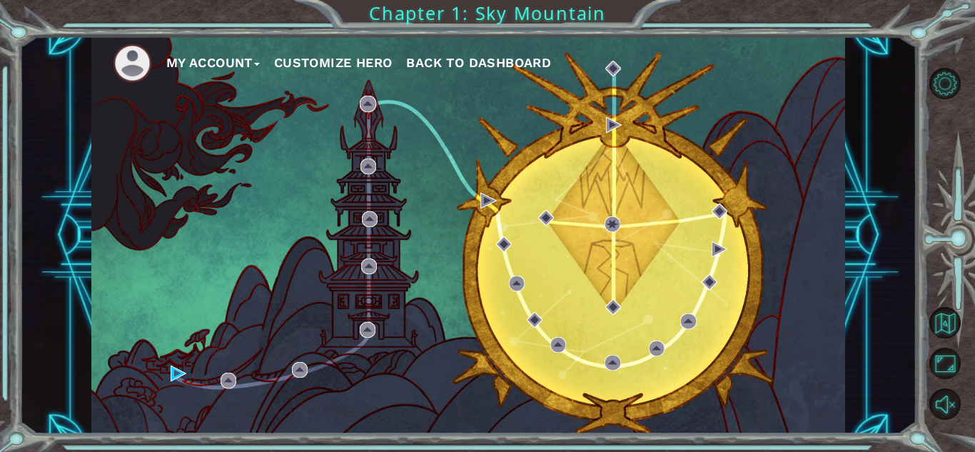
click at [627, 153] on div "My Account Customize Hero Back to Dashboard" at bounding box center [468, 235] width 754 height 398
drag, startPoint x: 623, startPoint y: 153, endPoint x: 687, endPoint y: 121, distance: 71.8
click at [662, 132] on div "My Account Customize Hero Back to Dashboard" at bounding box center [468, 235] width 754 height 398
click at [935, 316] on button "Back to Map" at bounding box center [944, 322] width 31 height 31
drag, startPoint x: 692, startPoint y: 228, endPoint x: 685, endPoint y: 228, distance: 7.2
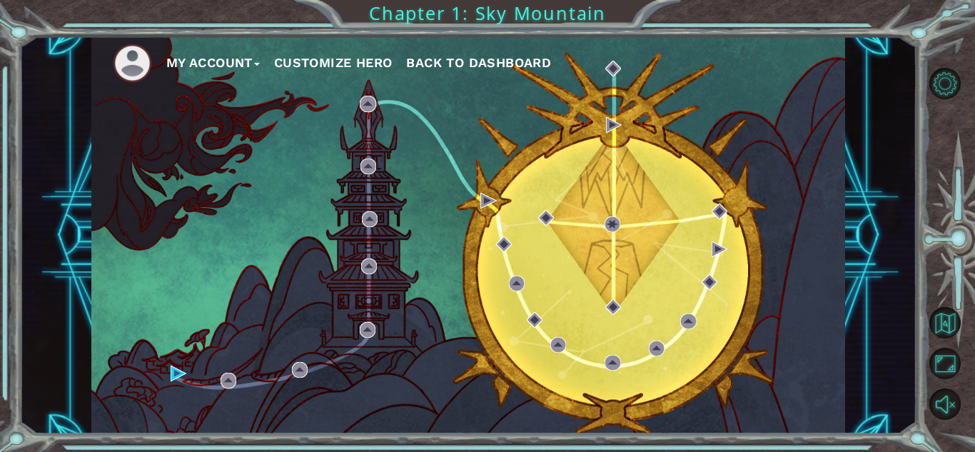
click at [690, 228] on div "My Account Customize Hero Back to Dashboard" at bounding box center [468, 235] width 754 height 398
drag, startPoint x: 685, startPoint y: 228, endPoint x: 635, endPoint y: 175, distance: 72.7
click at [678, 228] on div "My Account Customize Hero Back to Dashboard" at bounding box center [468, 235] width 754 height 398
click at [707, 333] on div "My Account Customize Hero Back to Dashboard" at bounding box center [468, 235] width 754 height 398
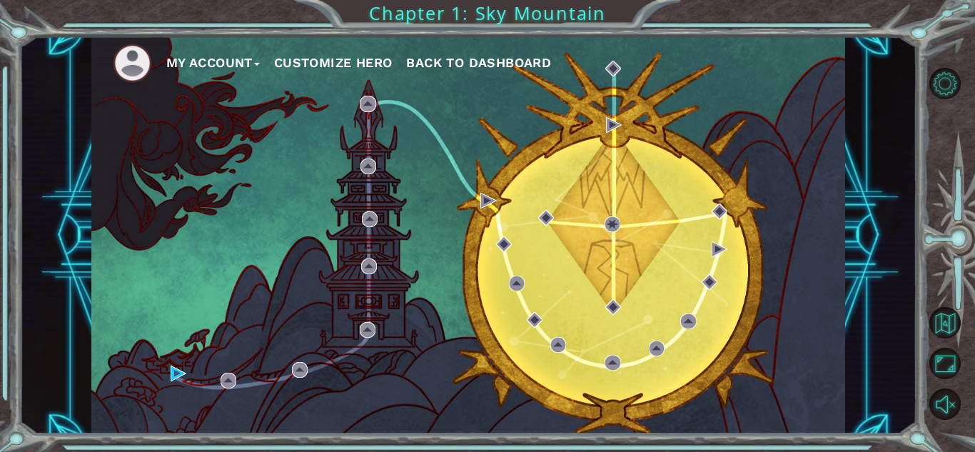
click at [644, 318] on div "My Account Customize Hero Back to Dashboard" at bounding box center [468, 235] width 754 height 398
click at [642, 317] on div "My Account Customize Hero Back to Dashboard" at bounding box center [468, 235] width 754 height 398
click at [647, 284] on div "My Account Customize Hero Back to Dashboard" at bounding box center [468, 235] width 754 height 398
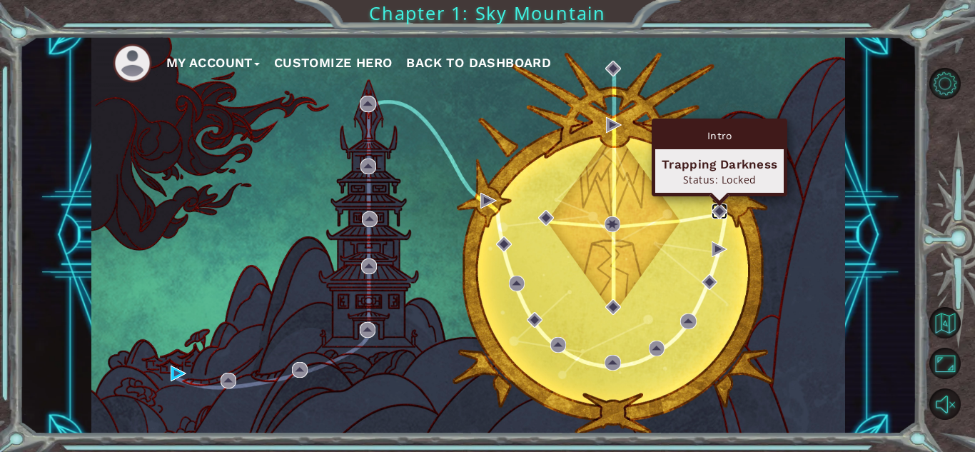
click at [721, 208] on img at bounding box center [720, 211] width 16 height 16
click at [713, 215] on img at bounding box center [720, 211] width 16 height 16
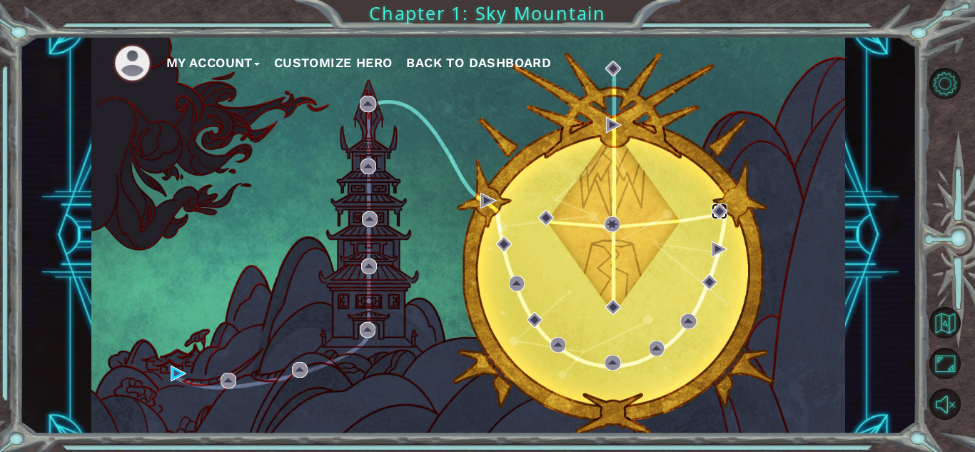
click at [716, 212] on img at bounding box center [720, 211] width 16 height 16
click at [717, 213] on img at bounding box center [720, 211] width 16 height 16
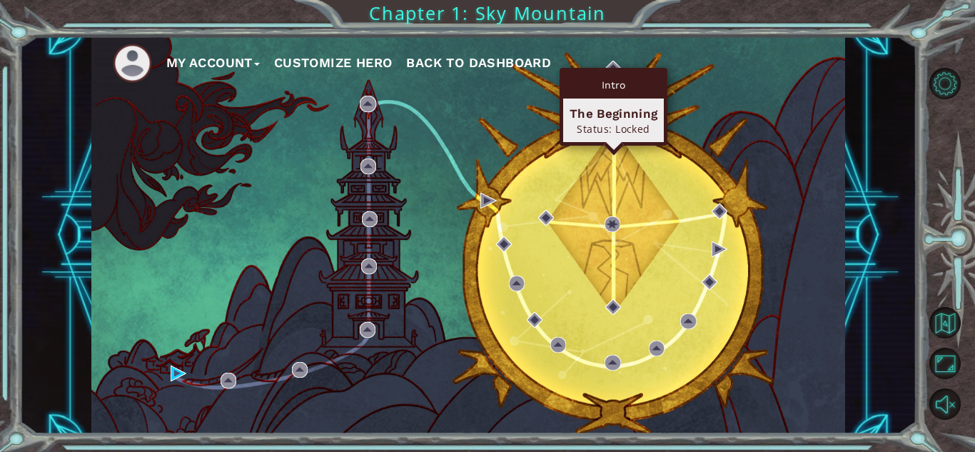
click at [612, 71] on div "Intro" at bounding box center [613, 84] width 101 height 27
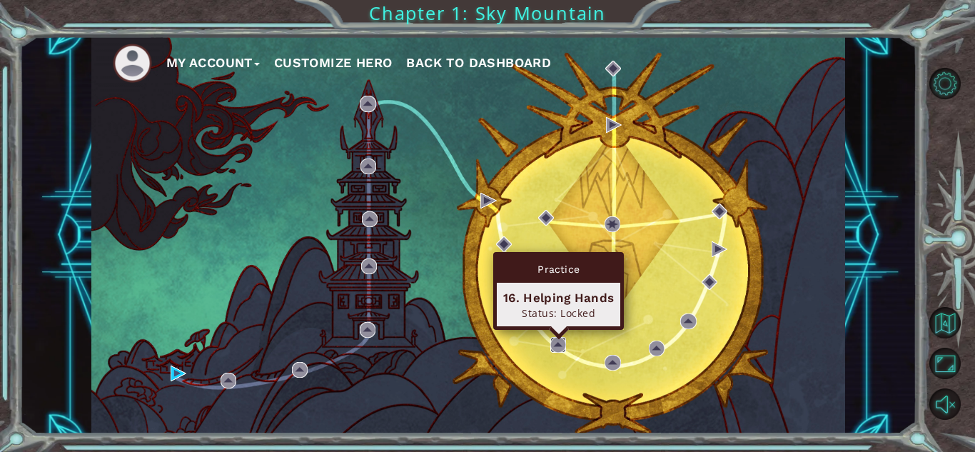
click at [550, 338] on img at bounding box center [558, 345] width 16 height 16
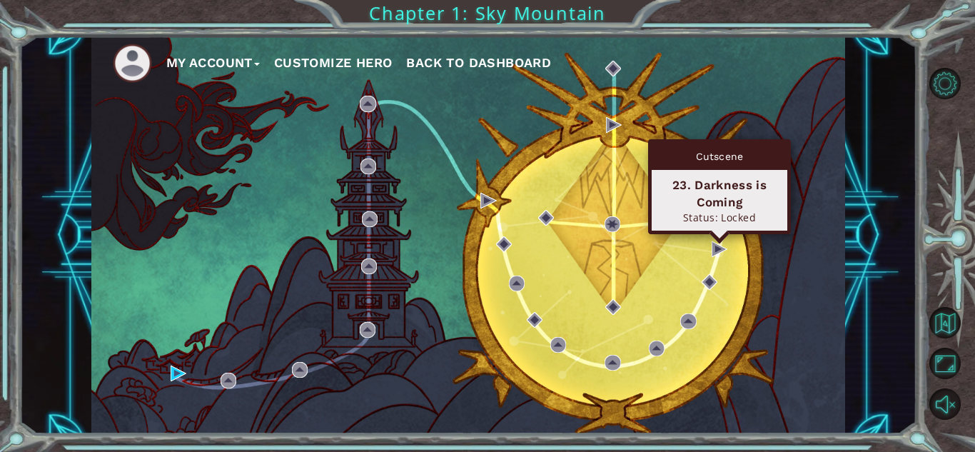
click at [729, 201] on div "23. Darkness is Coming" at bounding box center [719, 193] width 123 height 34
click at [714, 247] on img at bounding box center [720, 249] width 16 height 16
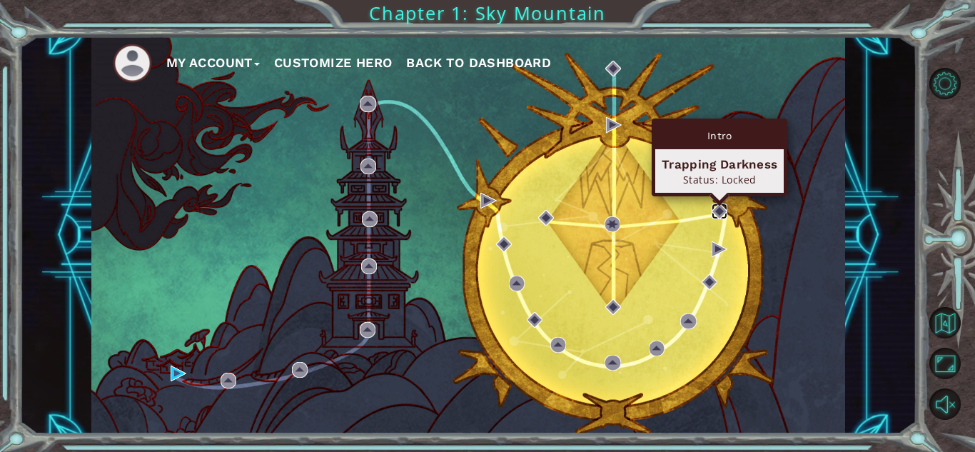
click at [718, 208] on img at bounding box center [720, 211] width 16 height 16
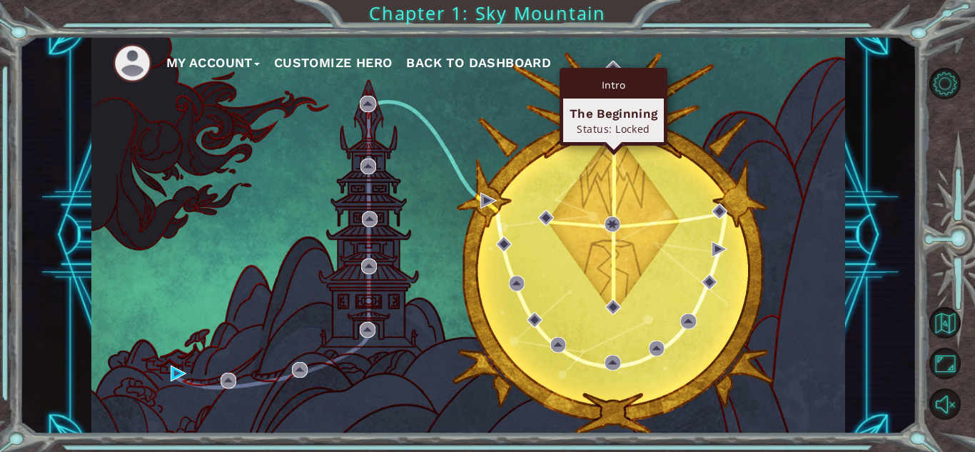
drag, startPoint x: 605, startPoint y: 75, endPoint x: 611, endPoint y: 109, distance: 34.9
click at [611, 105] on div "Intro The Beginning Status: Locked" at bounding box center [613, 106] width 101 height 71
click at [630, 136] on div "The Beginning Status: Locked" at bounding box center [613, 121] width 101 height 44
drag, startPoint x: 630, startPoint y: 136, endPoint x: 627, endPoint y: 149, distance: 13.2
click at [630, 142] on div "Intro The Beginning Status: Locked" at bounding box center [614, 107] width 108 height 78
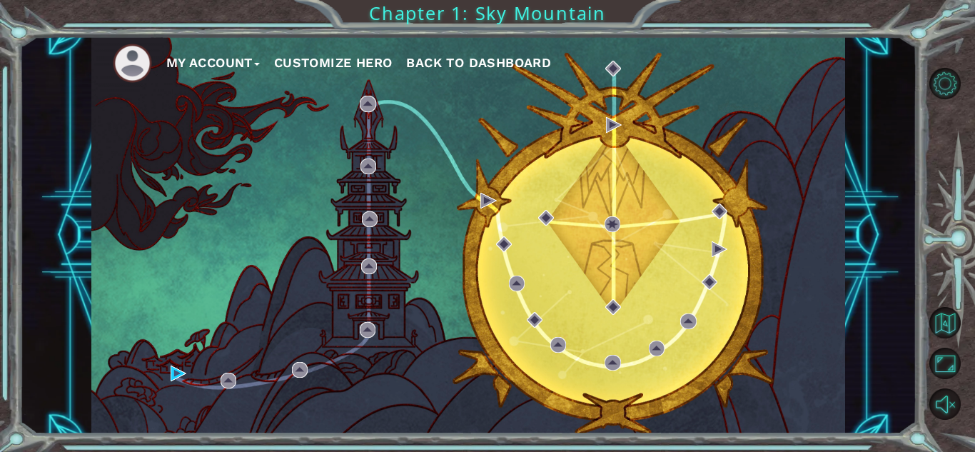
click at [627, 153] on div "My Account Customize Hero Back to Dashboard" at bounding box center [468, 235] width 754 height 398
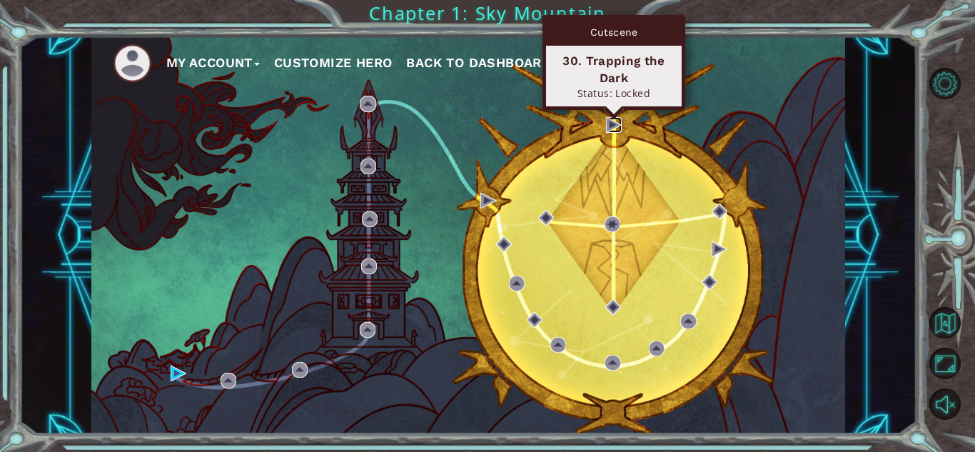
click at [612, 125] on img at bounding box center [614, 125] width 16 height 16
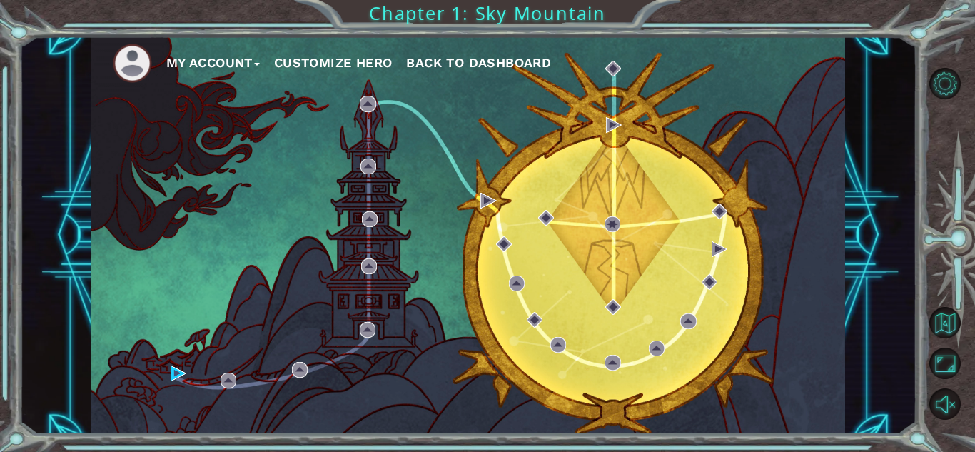
click at [817, 114] on div "My Account Customize Hero Back to Dashboard" at bounding box center [468, 235] width 754 height 398
click at [939, 319] on button "Back to Map" at bounding box center [944, 322] width 31 height 31
drag, startPoint x: 932, startPoint y: 311, endPoint x: 937, endPoint y: 323, distance: 12.9
click at [932, 311] on button "Back to Map" at bounding box center [944, 322] width 31 height 31
drag, startPoint x: 946, startPoint y: 370, endPoint x: 939, endPoint y: 434, distance: 63.9
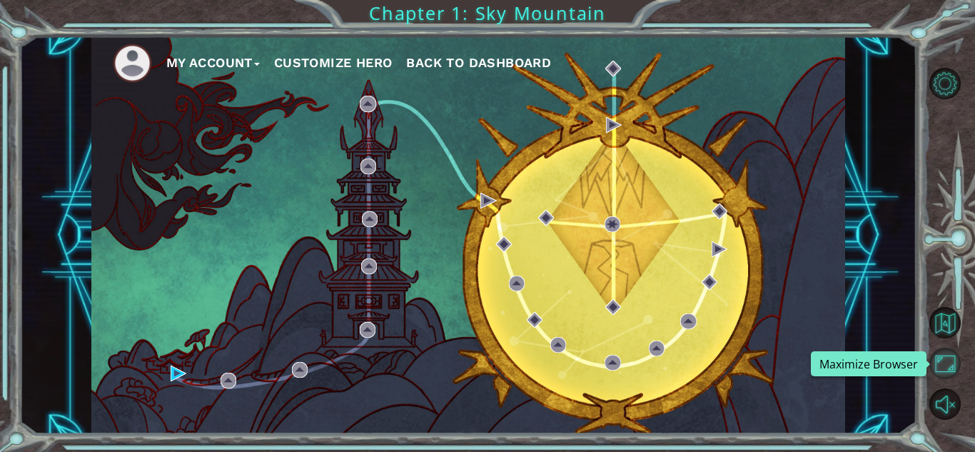
click at [942, 372] on button "Maximize Browser" at bounding box center [944, 363] width 31 height 31
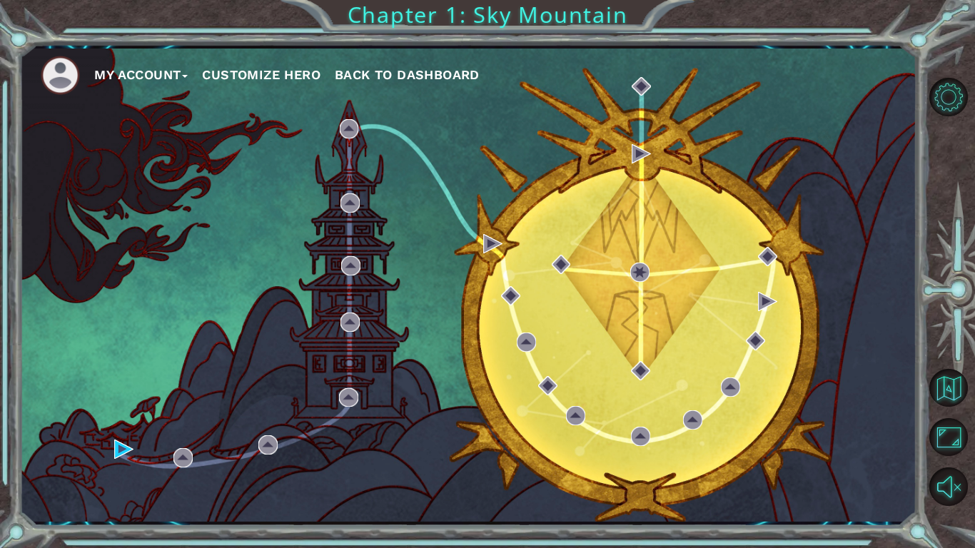
click at [760, 360] on div "My Account Customize Hero Back to Dashboard" at bounding box center [467, 285] width 897 height 473
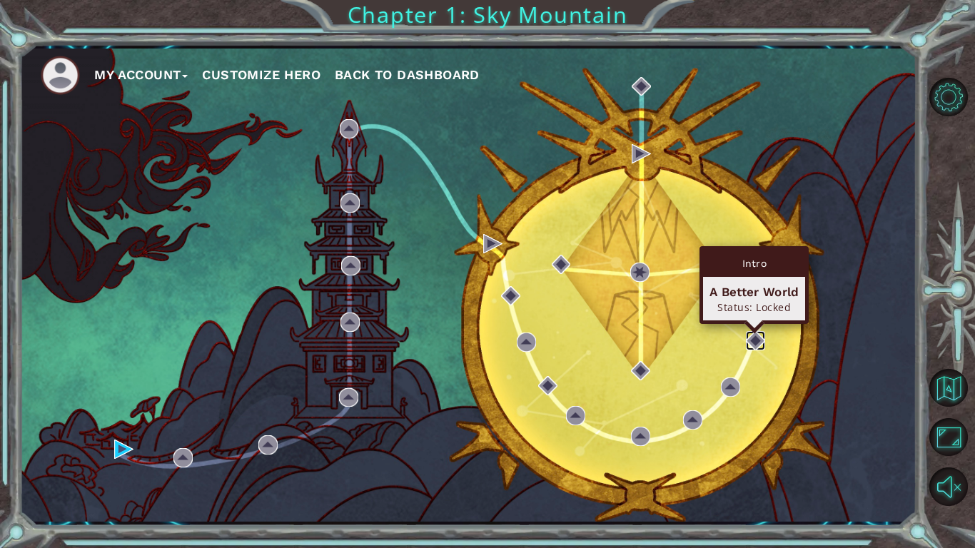
click at [754, 343] on img at bounding box center [755, 340] width 19 height 19
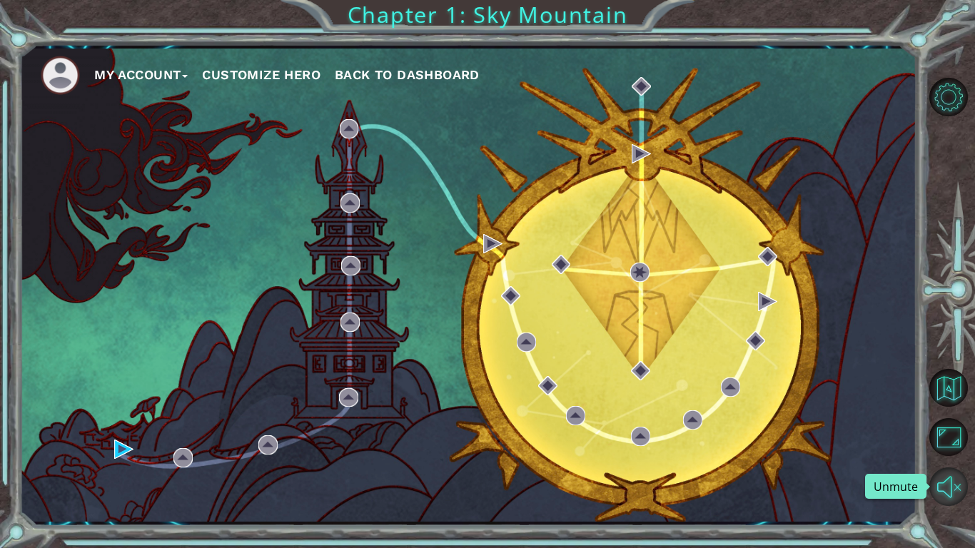
click at [946, 451] on button "Unmute" at bounding box center [948, 487] width 39 height 39
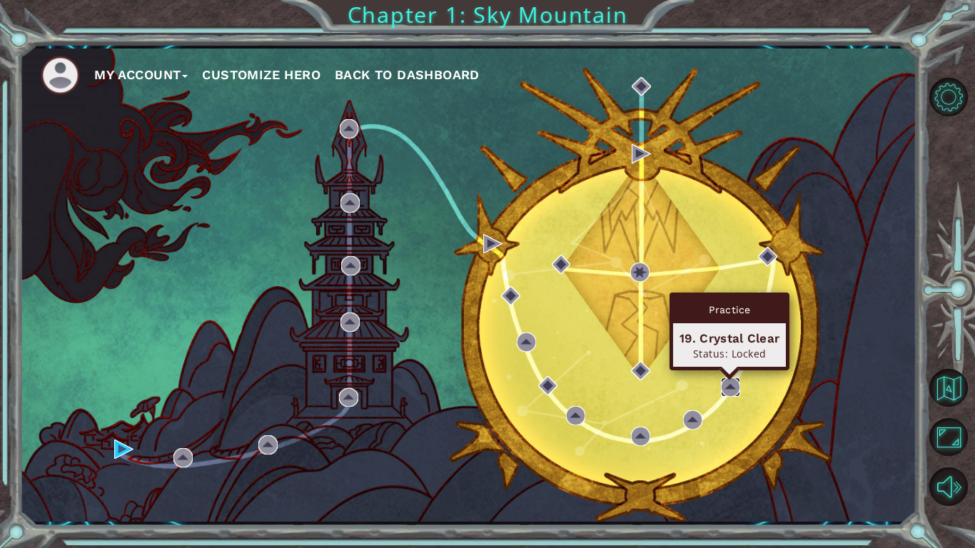
click at [729, 383] on img at bounding box center [730, 387] width 19 height 19
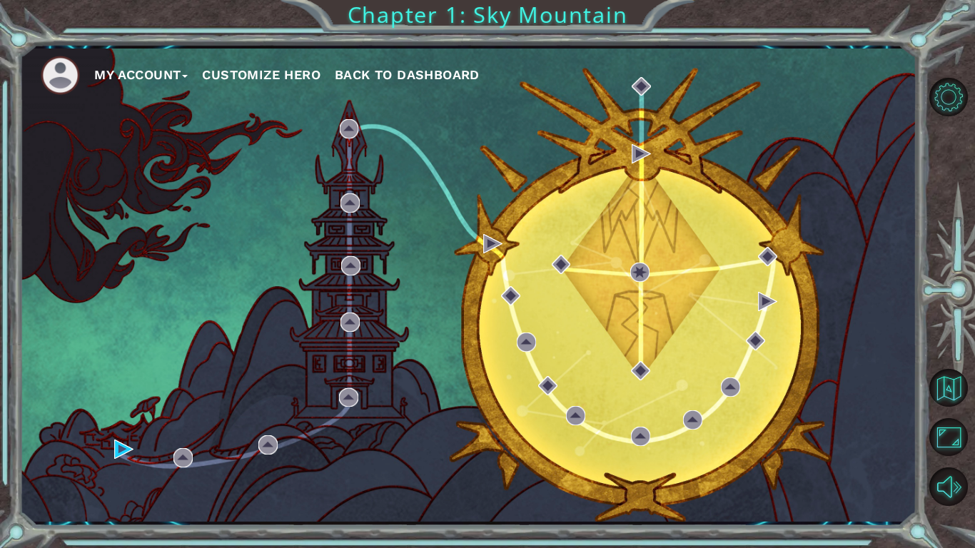
drag, startPoint x: 662, startPoint y: 337, endPoint x: 655, endPoint y: 344, distance: 10.1
click at [657, 341] on div "My Account Customize Hero Back to Dashboard" at bounding box center [467, 285] width 897 height 473
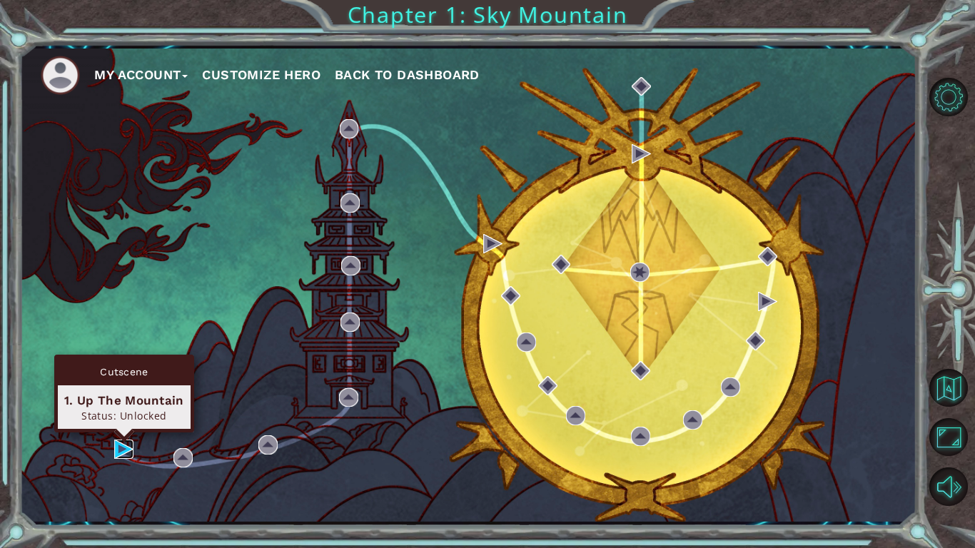
click at [114, 450] on img at bounding box center [123, 449] width 19 height 19
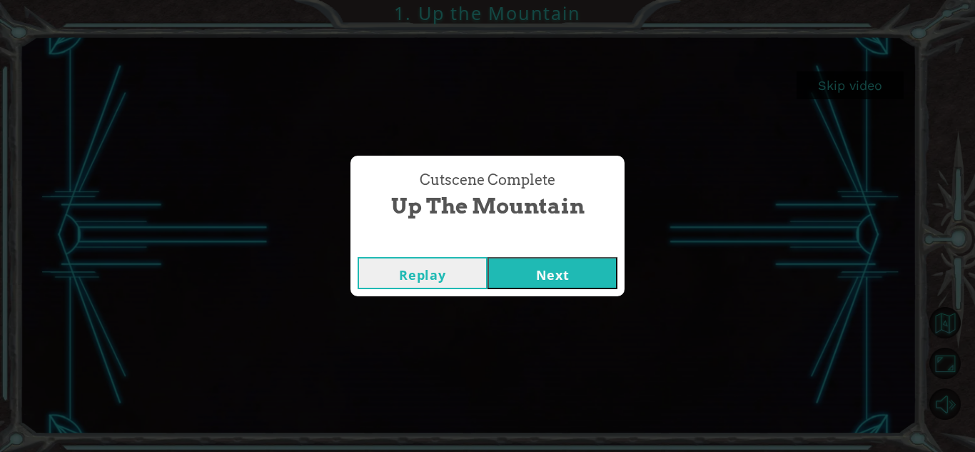
click at [567, 273] on button "Next" at bounding box center [553, 273] width 130 height 32
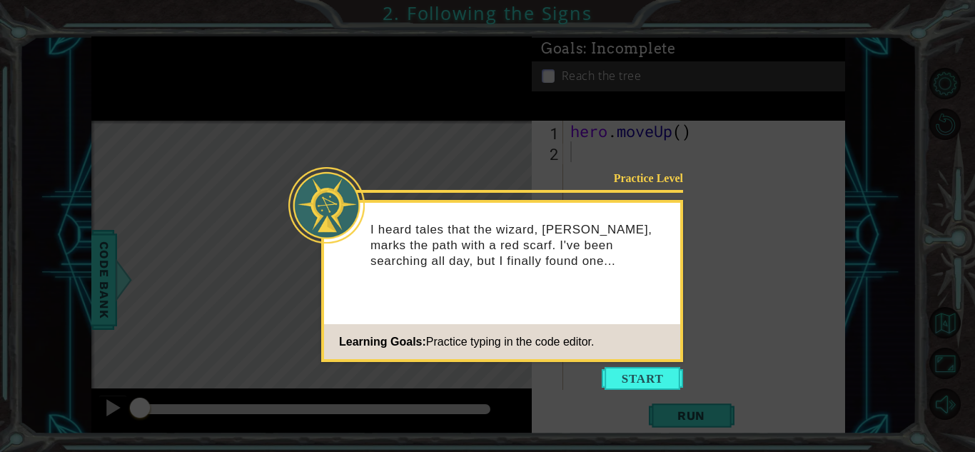
drag, startPoint x: 617, startPoint y: 385, endPoint x: 608, endPoint y: 403, distance: 20.1
click at [615, 387] on button "Start" at bounding box center [642, 378] width 81 height 23
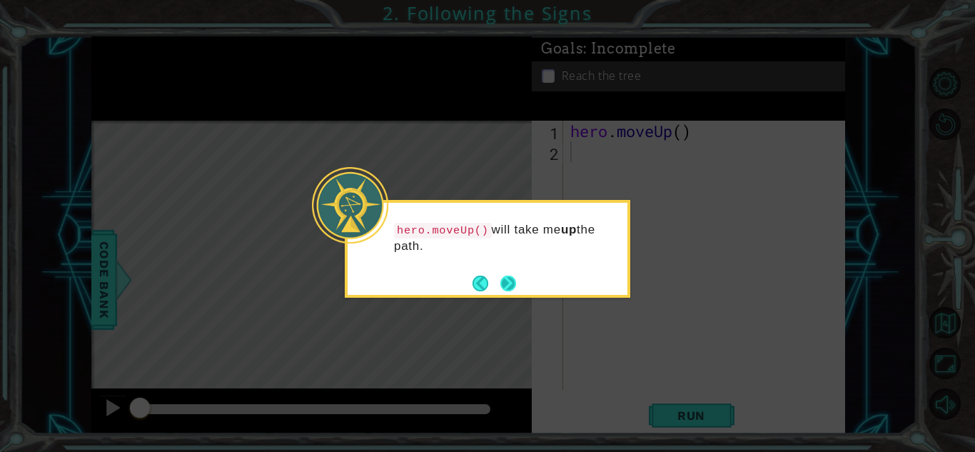
click at [513, 278] on button "Next" at bounding box center [508, 284] width 16 height 16
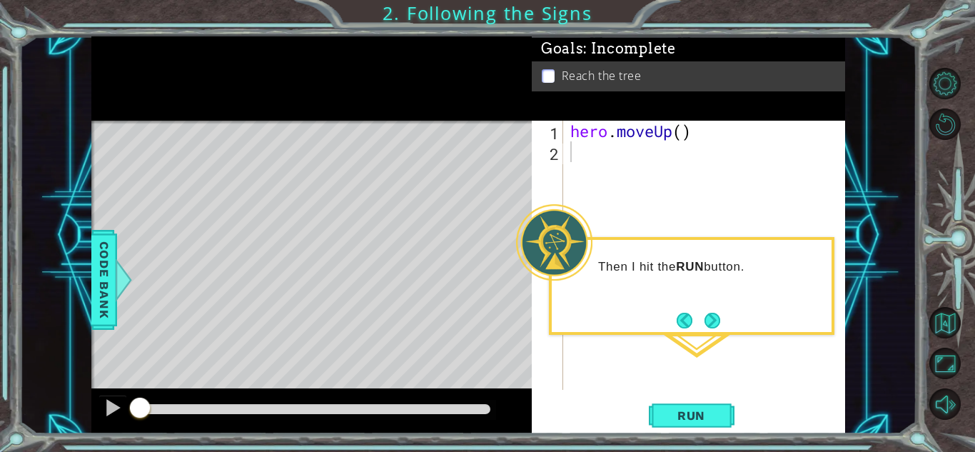
drag, startPoint x: 730, startPoint y: 281, endPoint x: 720, endPoint y: 269, distance: 15.2
click at [730, 278] on div "Then I hit the RUN button." at bounding box center [692, 274] width 280 height 56
drag, startPoint x: 710, startPoint y: 265, endPoint x: 704, endPoint y: 293, distance: 28.4
click at [705, 288] on div "Then I hit the RUN button." at bounding box center [692, 274] width 280 height 56
click at [707, 314] on button "Next" at bounding box center [713, 321] width 16 height 16
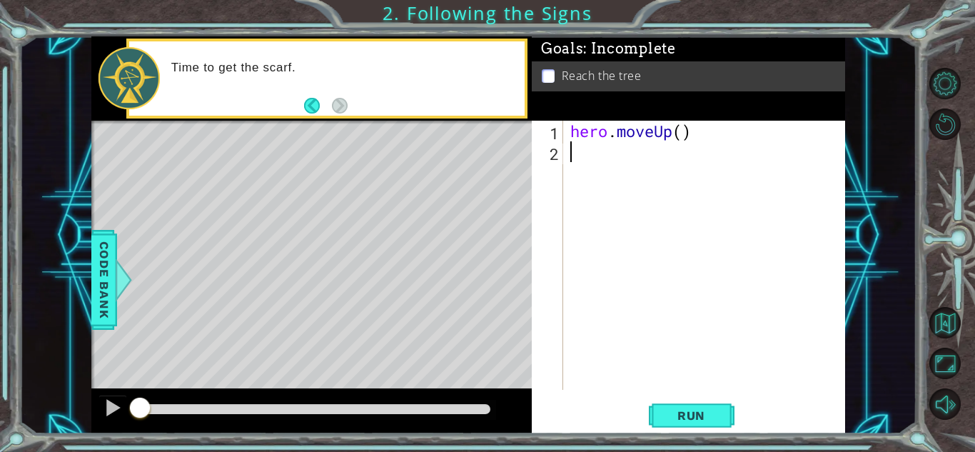
click at [635, 287] on div "hero . moveUp ( )" at bounding box center [708, 276] width 281 height 311
drag, startPoint x: 690, startPoint y: 136, endPoint x: 650, endPoint y: 324, distance: 192.6
click at [665, 268] on div "hero . moveUp ( )" at bounding box center [708, 276] width 281 height 311
type textarea "hero.moveUp()"
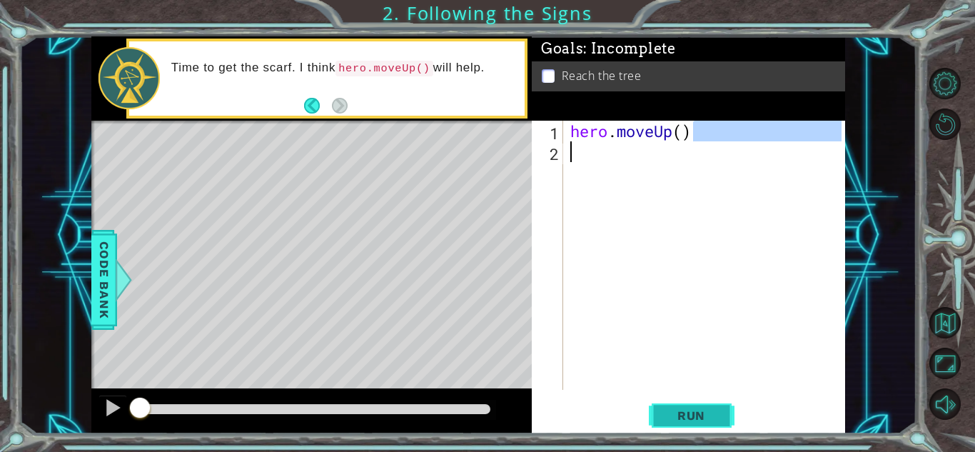
click at [687, 406] on button "Run" at bounding box center [692, 415] width 86 height 31
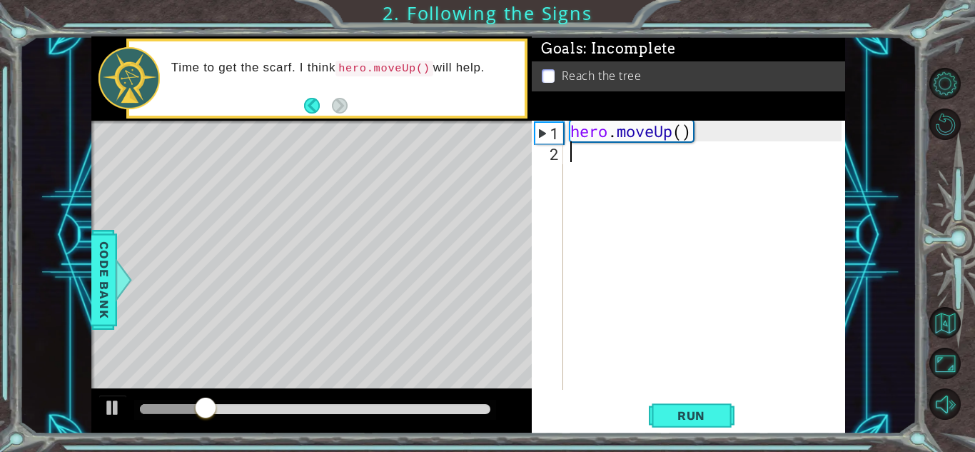
click at [602, 170] on div "hero . moveUp ( )" at bounding box center [708, 276] width 281 height 311
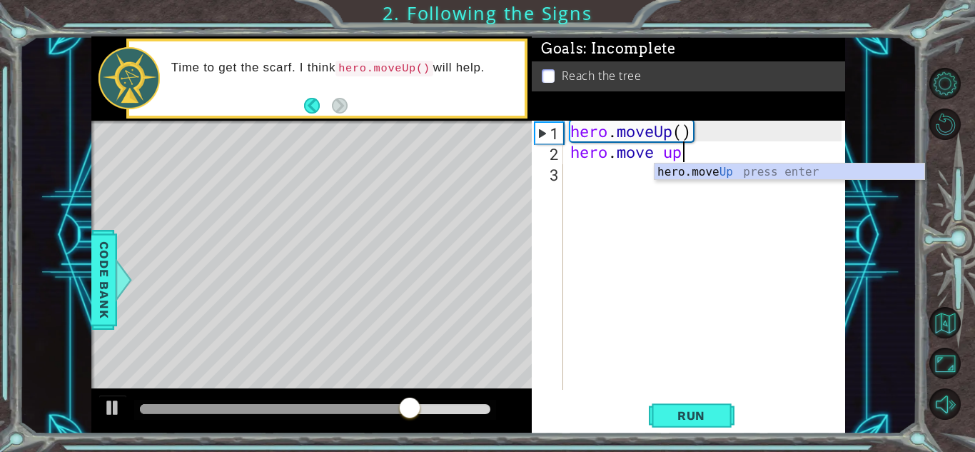
scroll to position [0, 4]
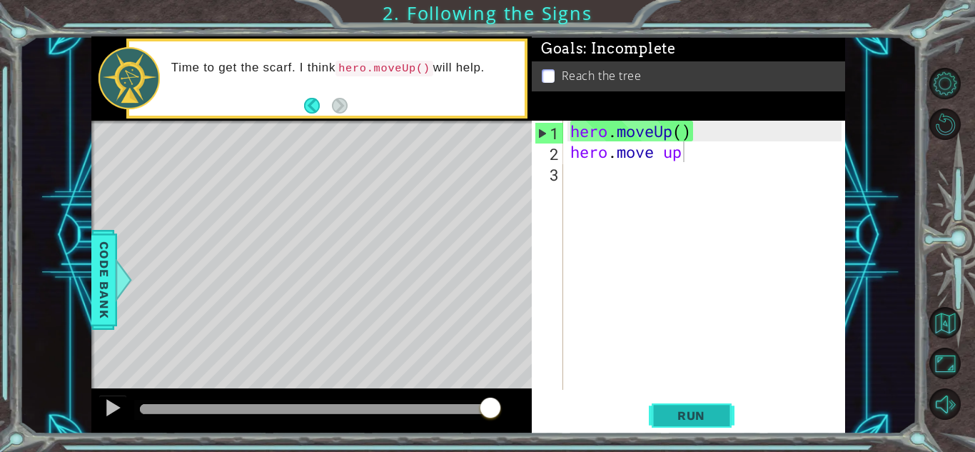
click at [699, 416] on span "Run" at bounding box center [691, 415] width 56 height 14
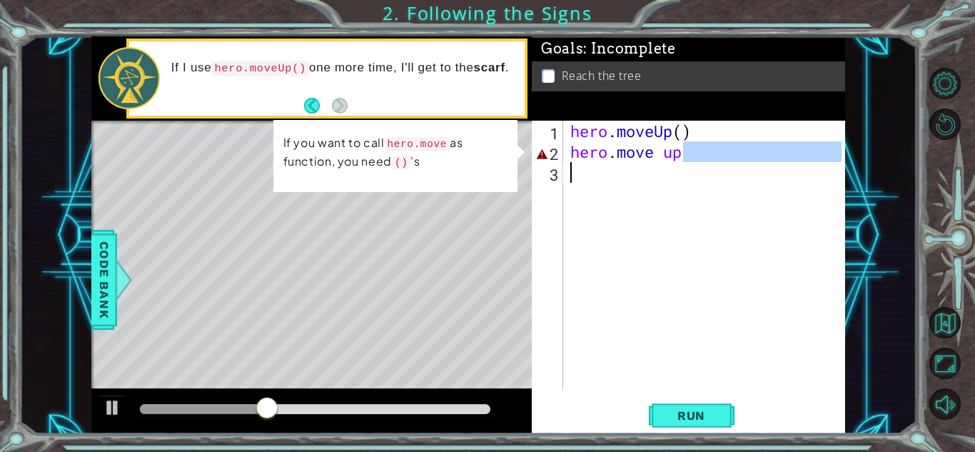
drag, startPoint x: 702, startPoint y: 161, endPoint x: 597, endPoint y: 164, distance: 105.0
click at [593, 166] on div "hero . moveUp ( ) hero . move up" at bounding box center [708, 276] width 281 height 311
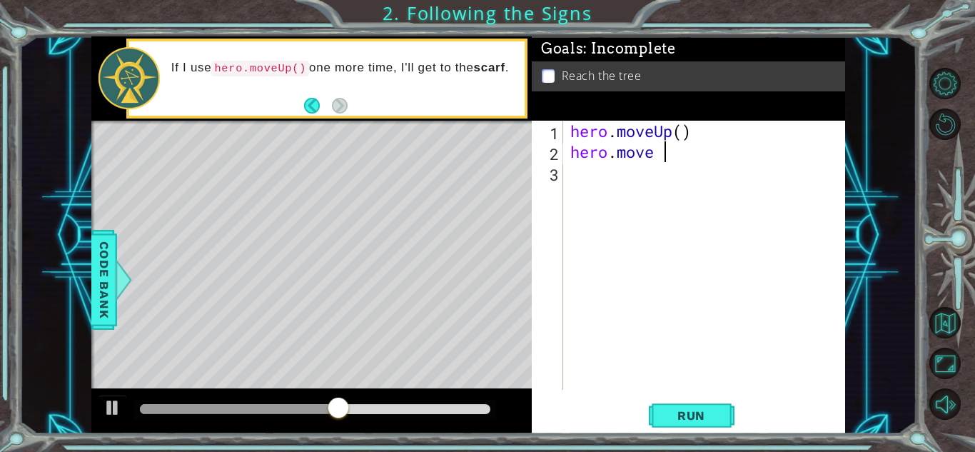
scroll to position [0, 3]
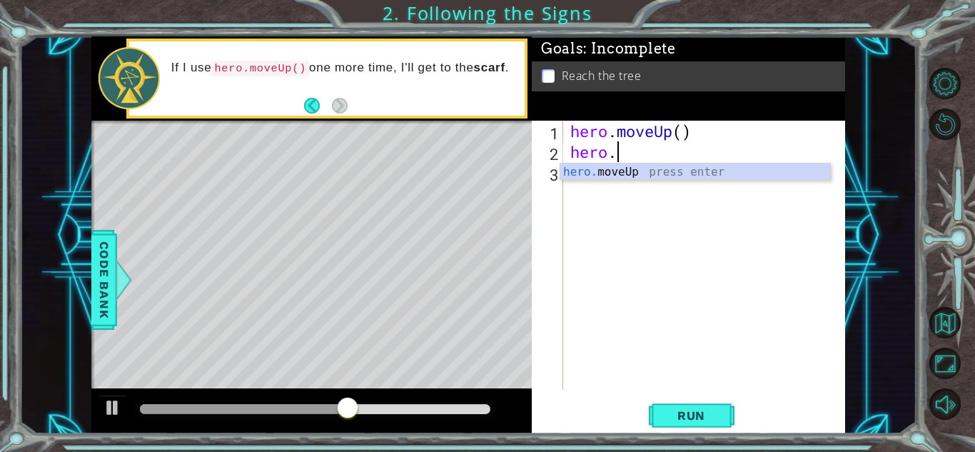
type textarea "h"
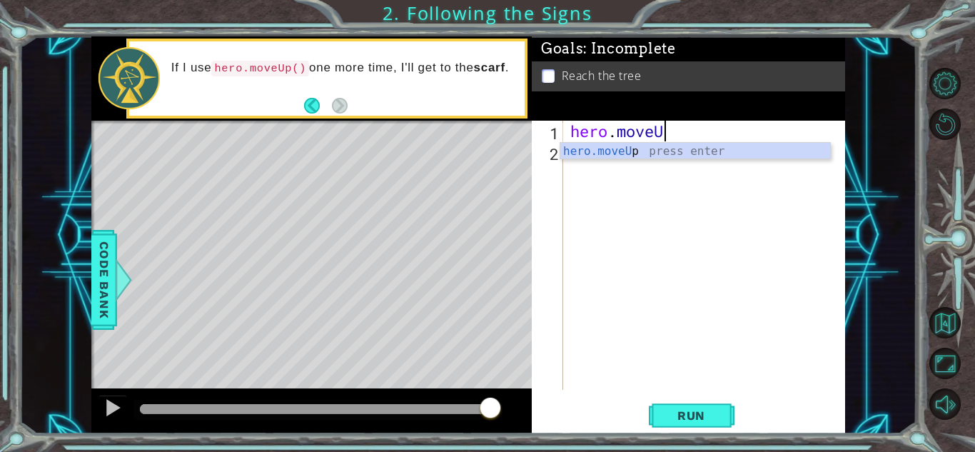
scroll to position [0, 4]
click at [699, 413] on span "Run" at bounding box center [691, 415] width 56 height 14
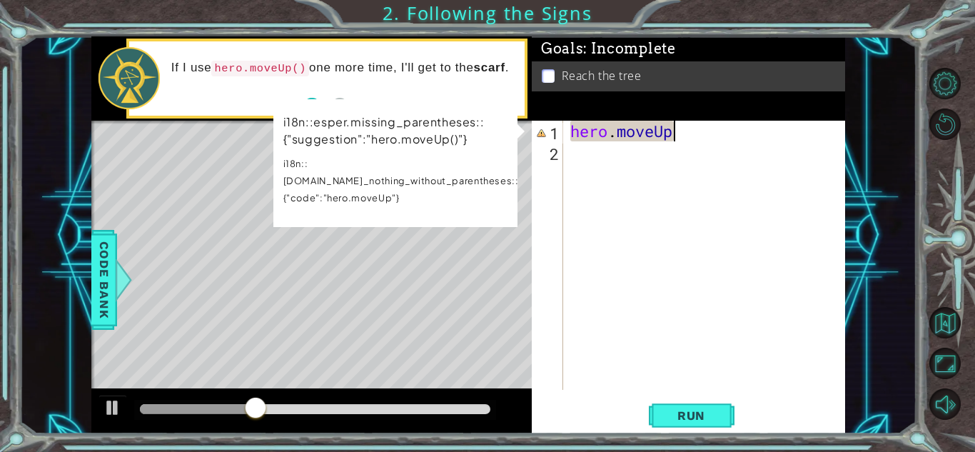
scroll to position [0, 4]
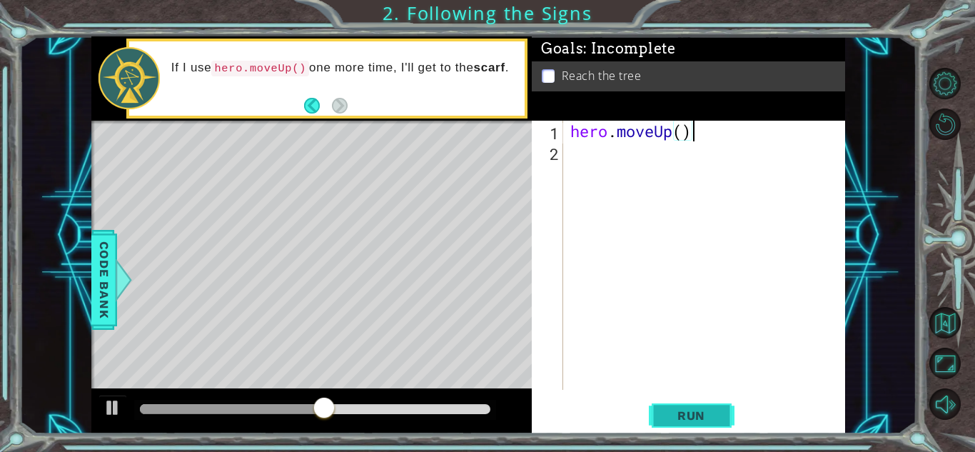
type textarea "hero.moveUp()"
click at [705, 423] on button "Run" at bounding box center [692, 415] width 86 height 31
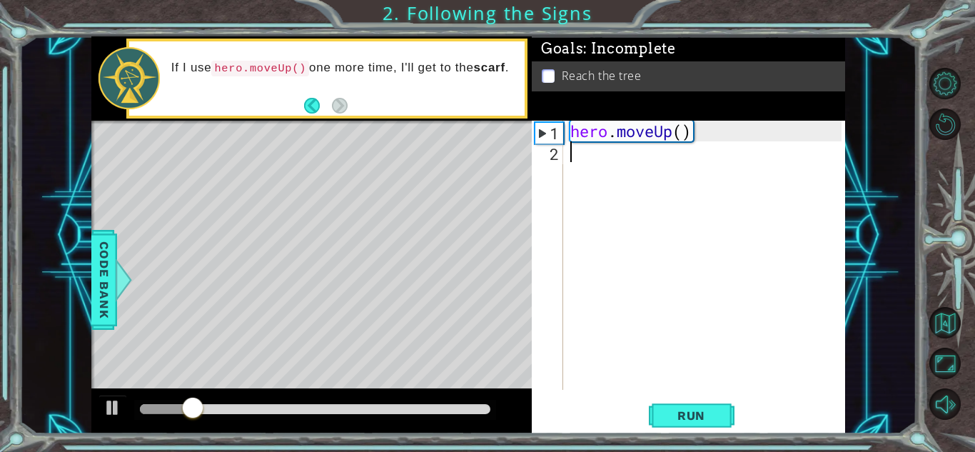
click at [626, 154] on div "hero . moveUp ( )" at bounding box center [708, 276] width 281 height 311
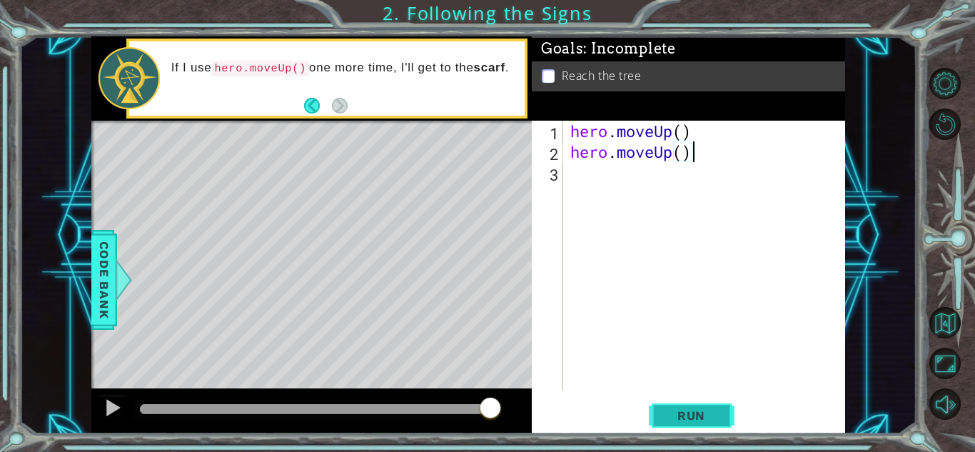
type textarea "hero.moveUp()"
click at [705, 417] on span "Run" at bounding box center [691, 415] width 56 height 14
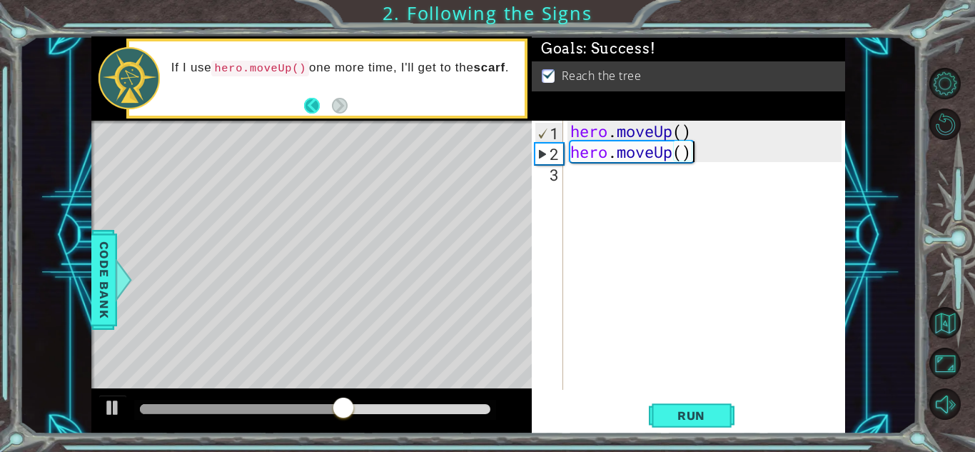
drag, startPoint x: 298, startPoint y: 103, endPoint x: 308, endPoint y: 109, distance: 11.3
click at [306, 109] on div "If I use hero.moveUp() one more time, I'll get to the scarf ." at bounding box center [326, 78] width 395 height 74
click at [309, 109] on button "Back" at bounding box center [318, 106] width 28 height 16
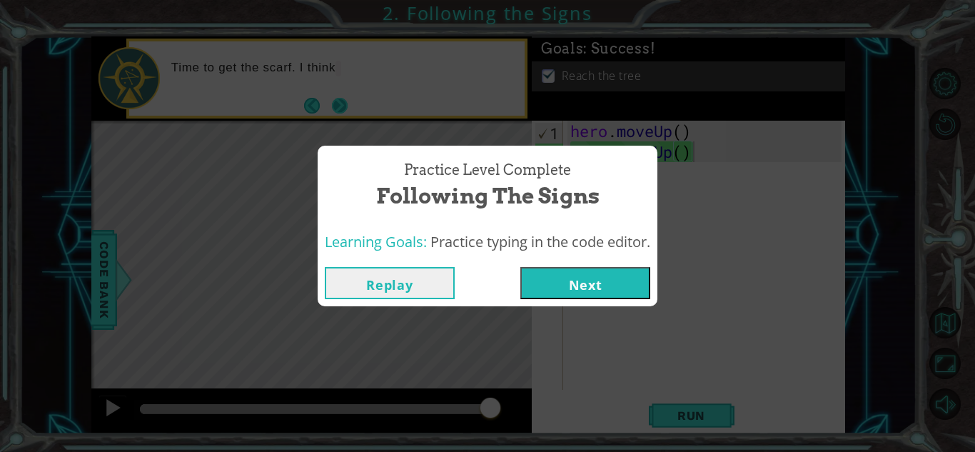
click at [337, 101] on div "Practice Level Complete Following the Signs Learning Goals: Practice typing in …" at bounding box center [487, 226] width 975 height 452
click at [611, 282] on button "Next" at bounding box center [585, 283] width 130 height 32
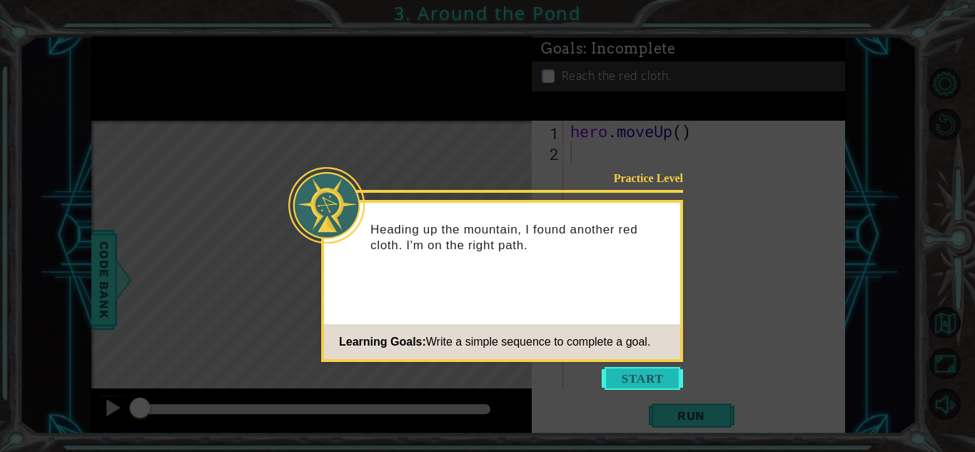
click at [628, 375] on button "Start" at bounding box center [642, 378] width 81 height 23
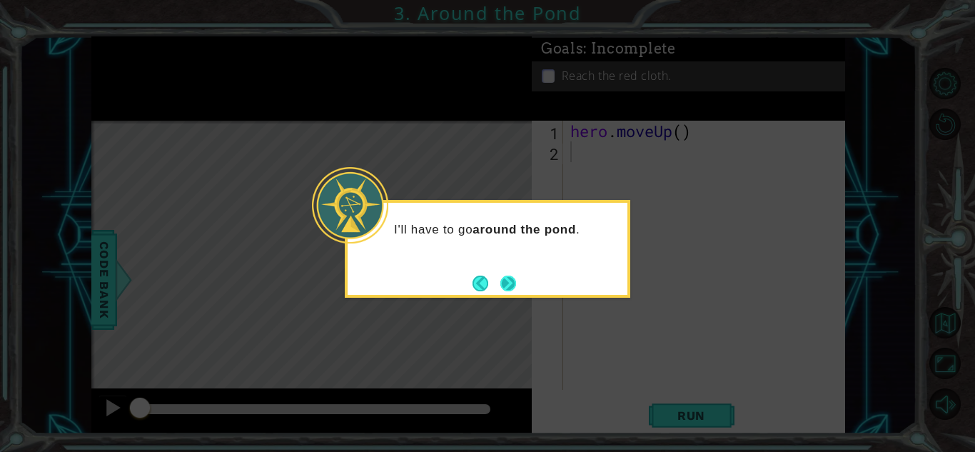
click at [508, 288] on button "Next" at bounding box center [508, 284] width 16 height 16
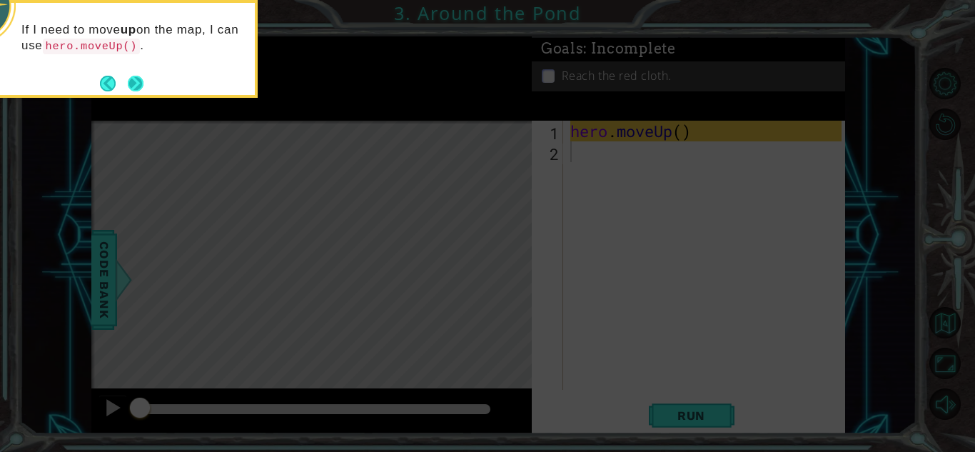
click at [134, 85] on button "Next" at bounding box center [136, 84] width 16 height 16
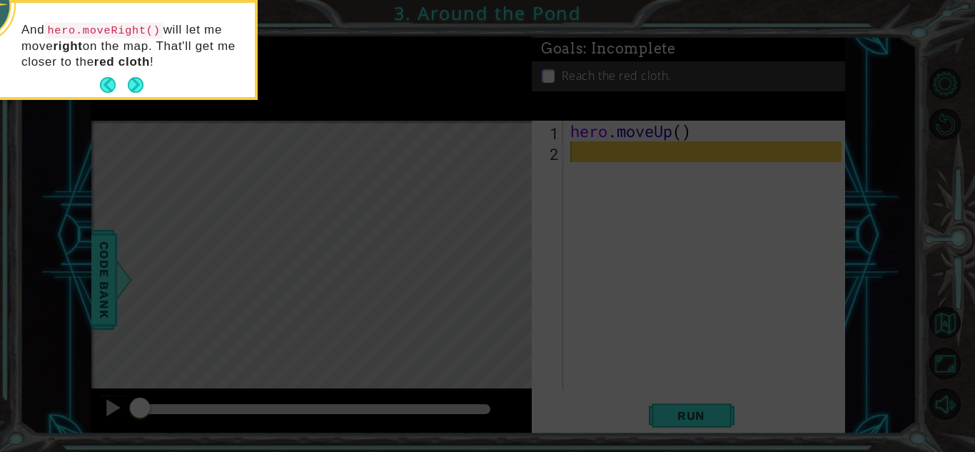
click at [134, 85] on button "Next" at bounding box center [136, 85] width 16 height 16
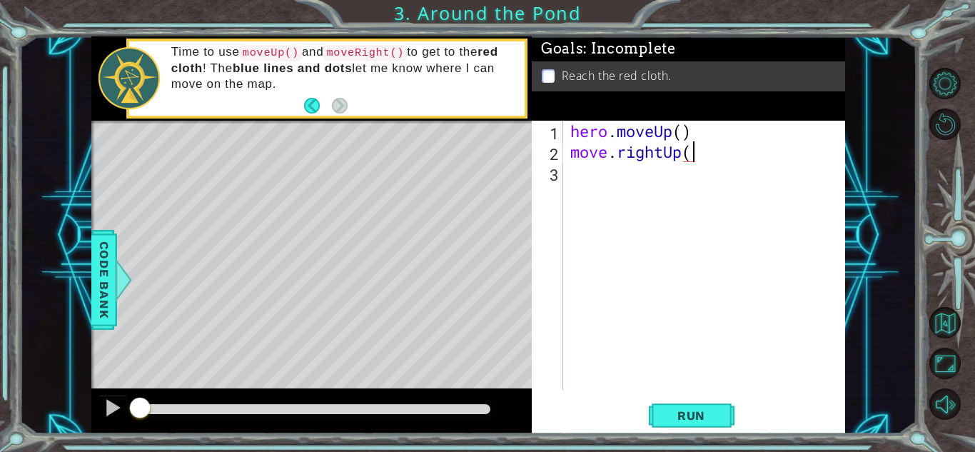
scroll to position [0, 5]
click at [711, 419] on span "Run" at bounding box center [691, 415] width 56 height 14
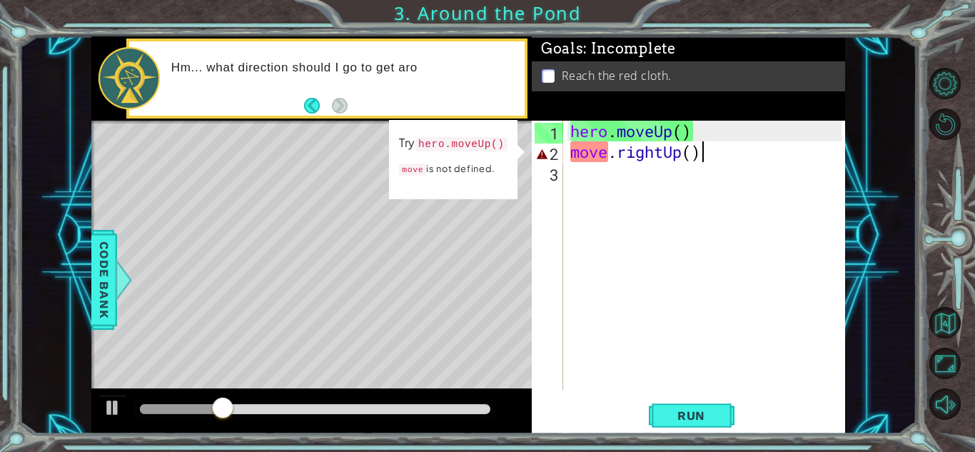
click at [570, 154] on div "hero . moveUp ( ) move . rightUp ( )" at bounding box center [708, 276] width 281 height 311
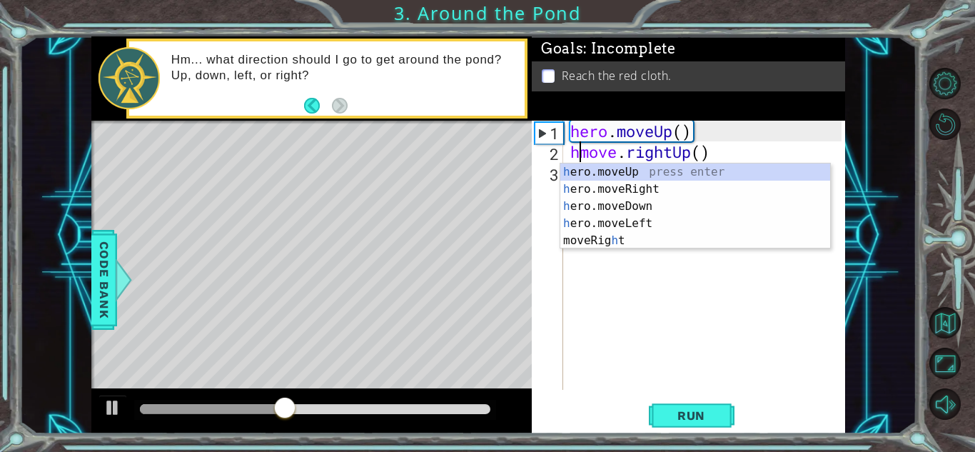
scroll to position [0, 0]
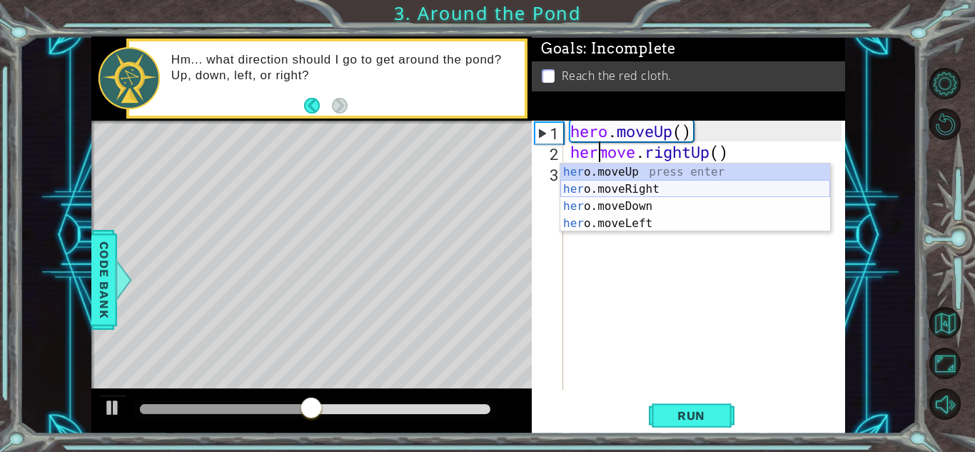
type textarea "heromove.rightUp()"
